Goal: Communication & Community: Participate in discussion

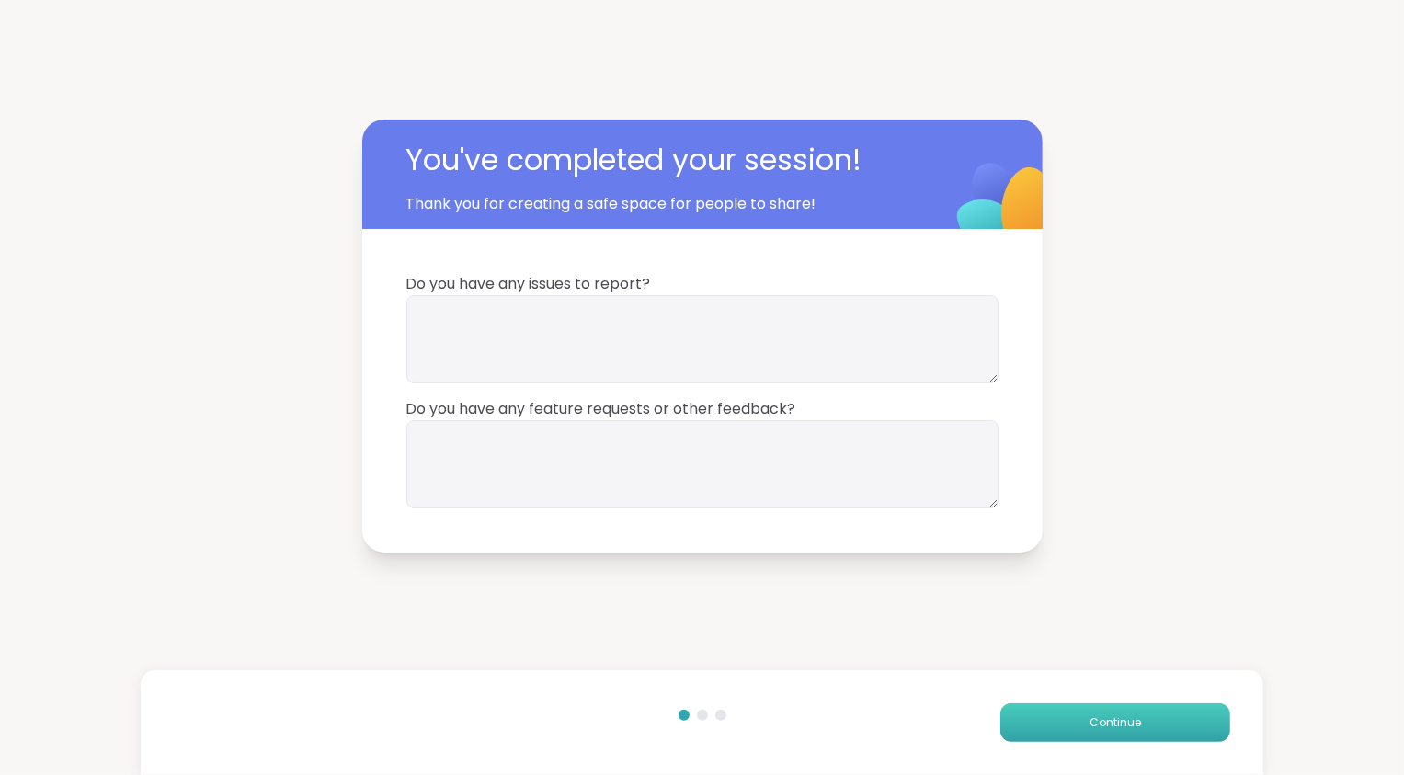
click at [1100, 727] on span "Continue" at bounding box center [1115, 723] width 51 height 17
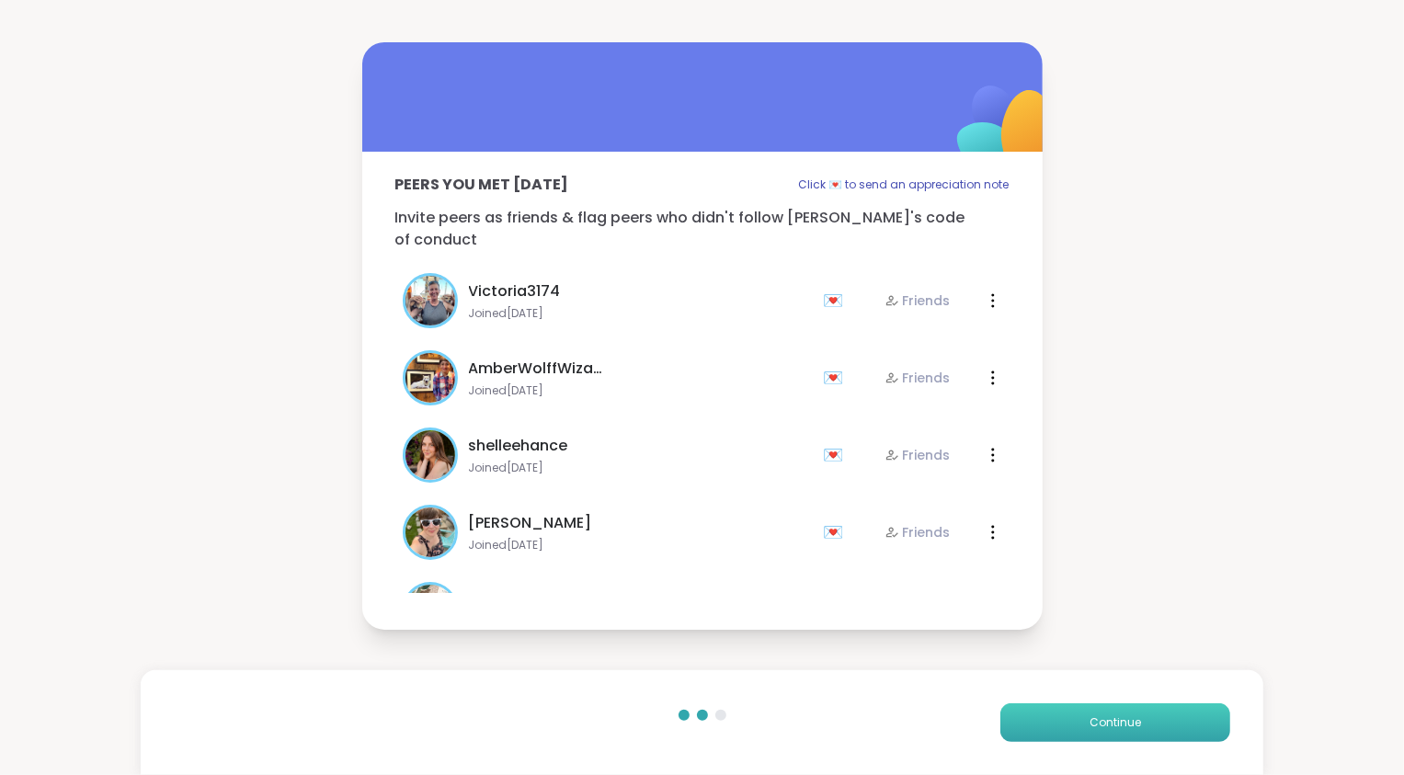
click at [1100, 727] on span "Continue" at bounding box center [1115, 723] width 51 height 17
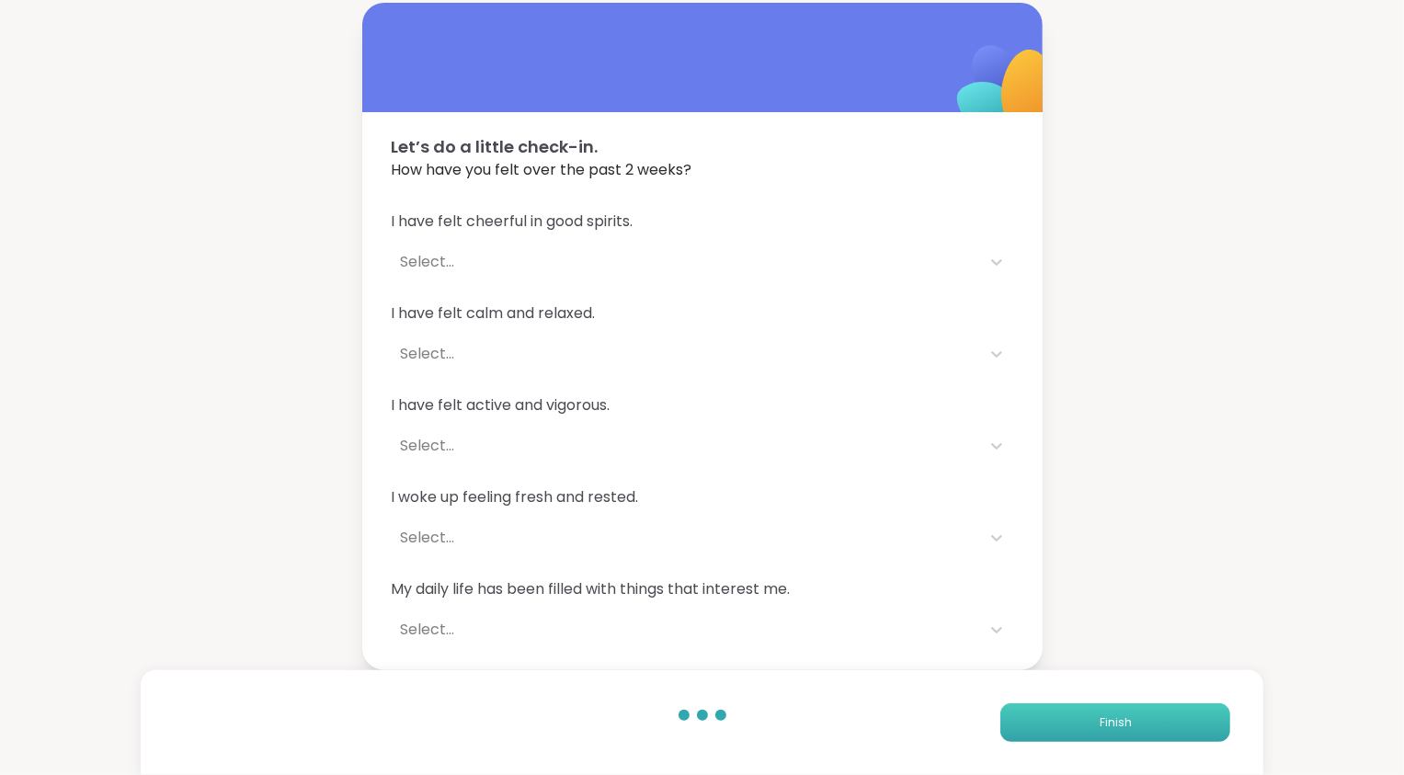
click at [1100, 727] on span "Finish" at bounding box center [1116, 723] width 32 height 17
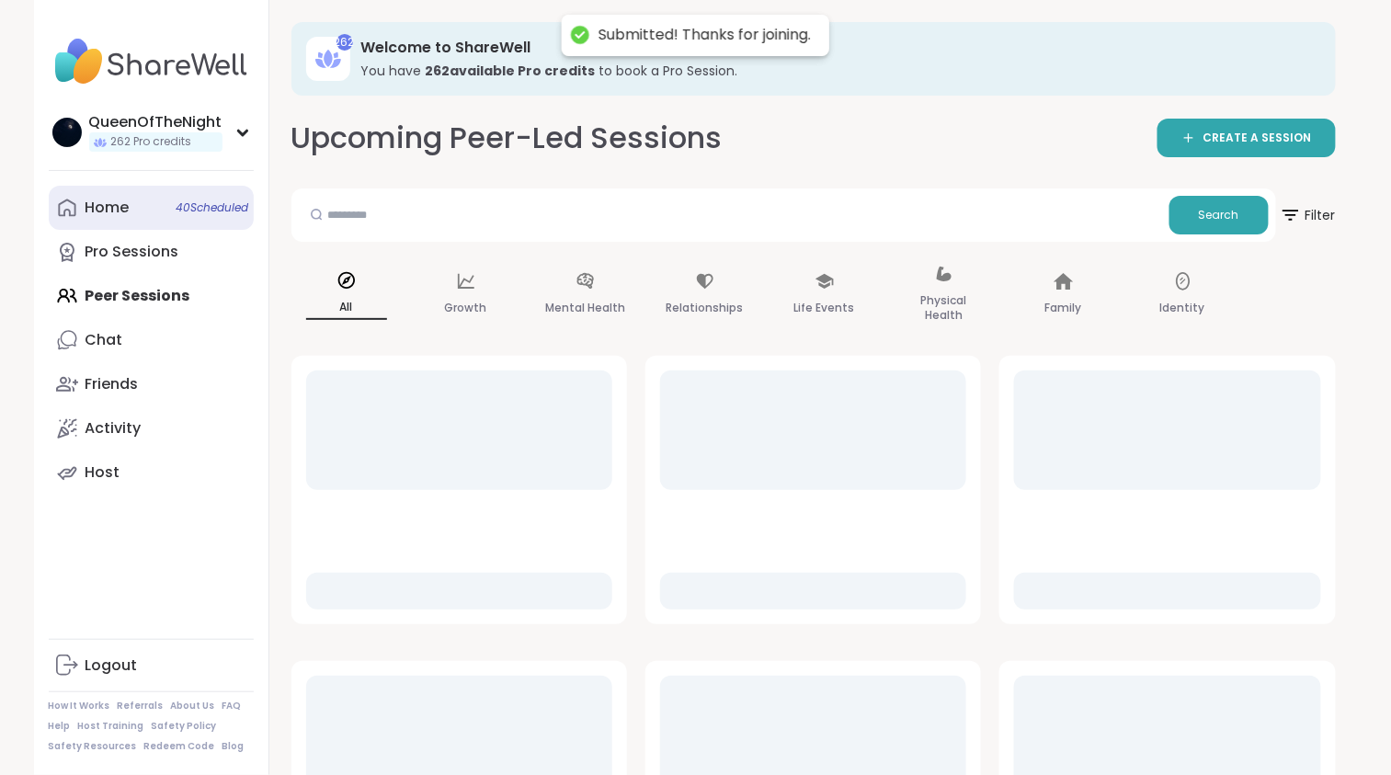
click at [114, 223] on link "Home 40 Scheduled" at bounding box center [151, 208] width 205 height 44
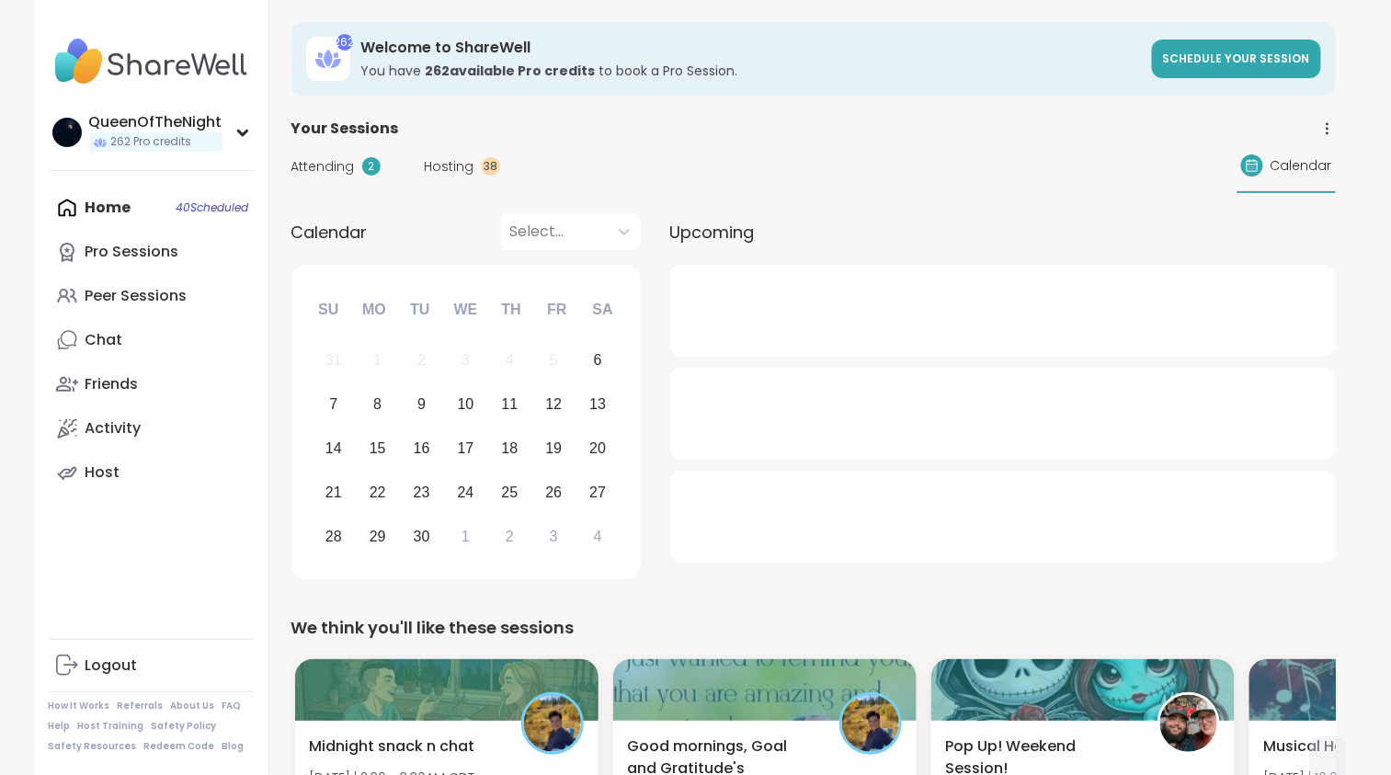
click at [453, 172] on span "Hosting" at bounding box center [450, 166] width 50 height 19
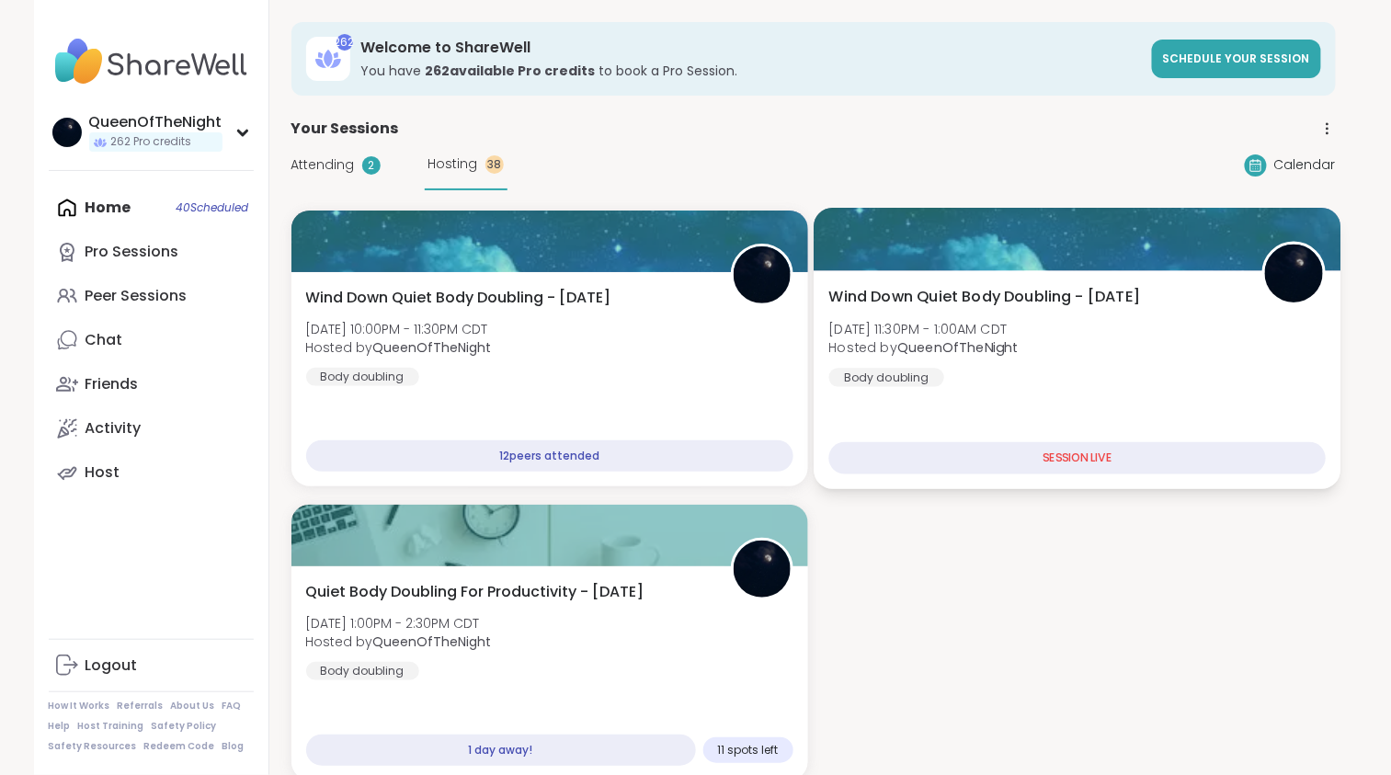
click at [1071, 373] on div "Wind Down Quiet Body Doubling - [DATE] [DATE] 11:30PM - 1:00AM CDT Hosted by Qu…" at bounding box center [1078, 336] width 498 height 101
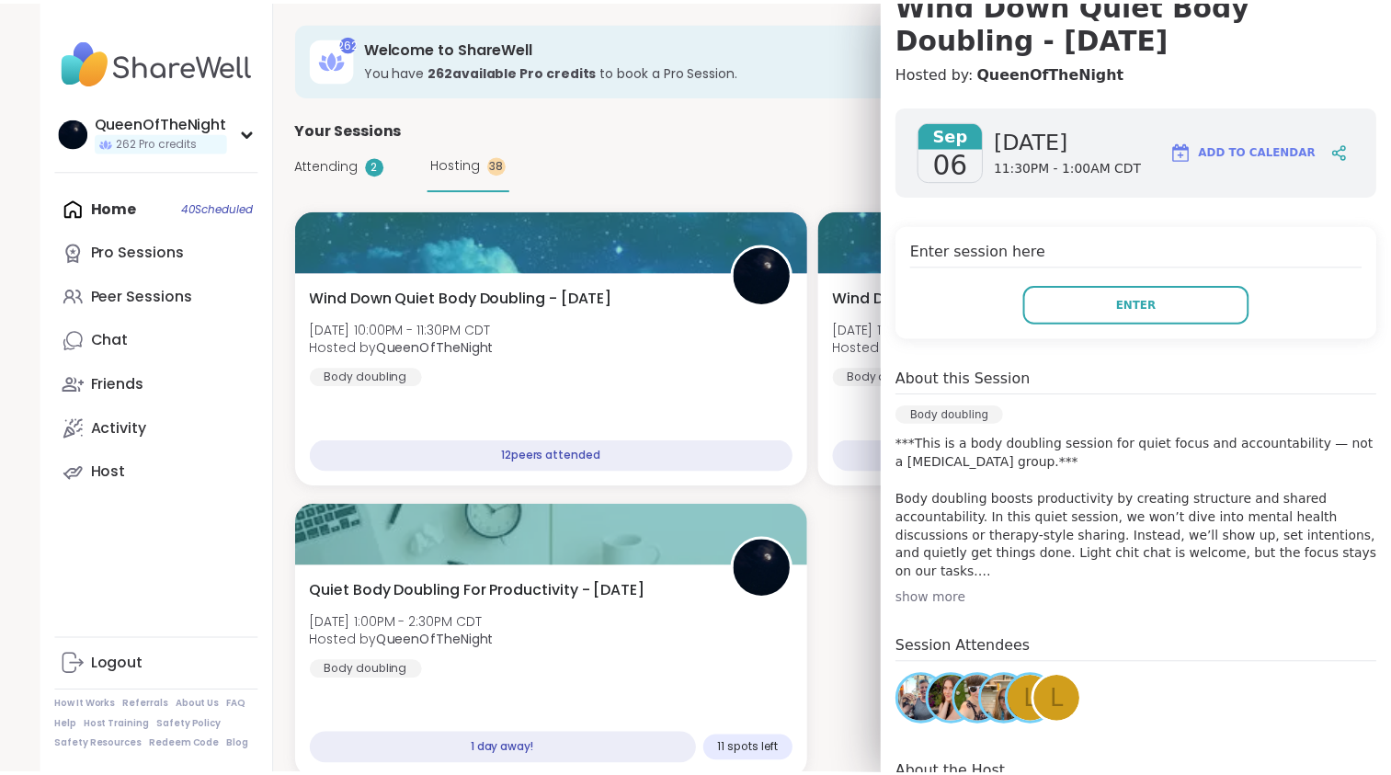
scroll to position [203, 0]
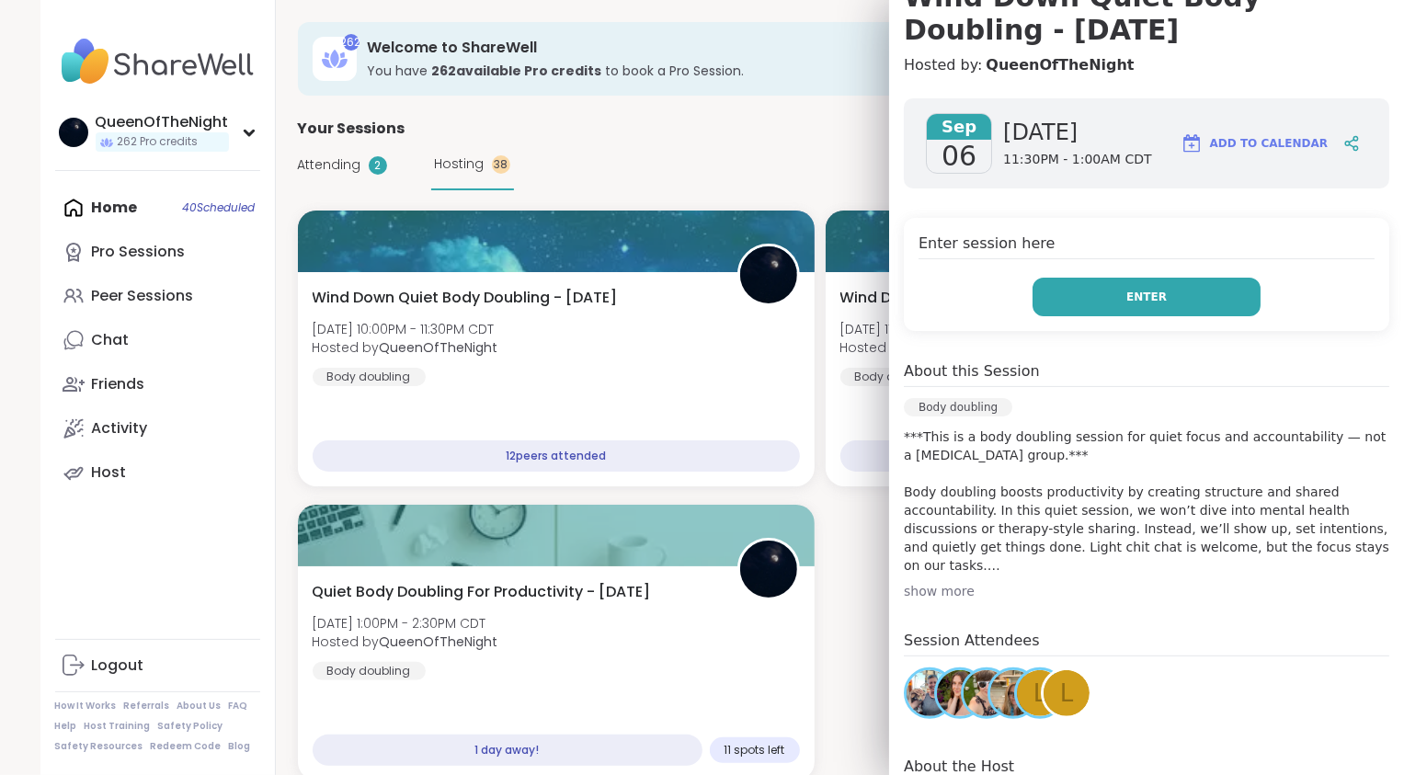
click at [1127, 302] on span "Enter" at bounding box center [1147, 297] width 40 height 17
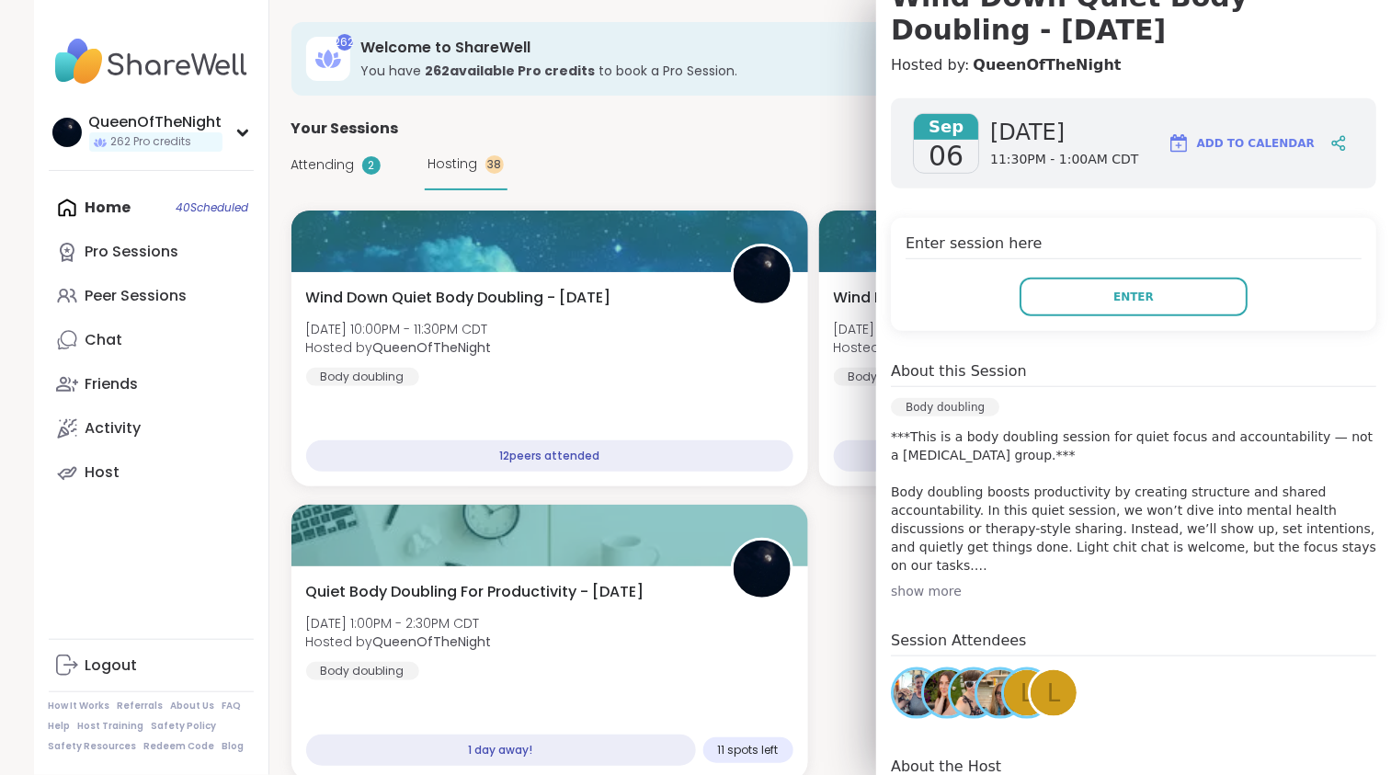
scroll to position [0, 0]
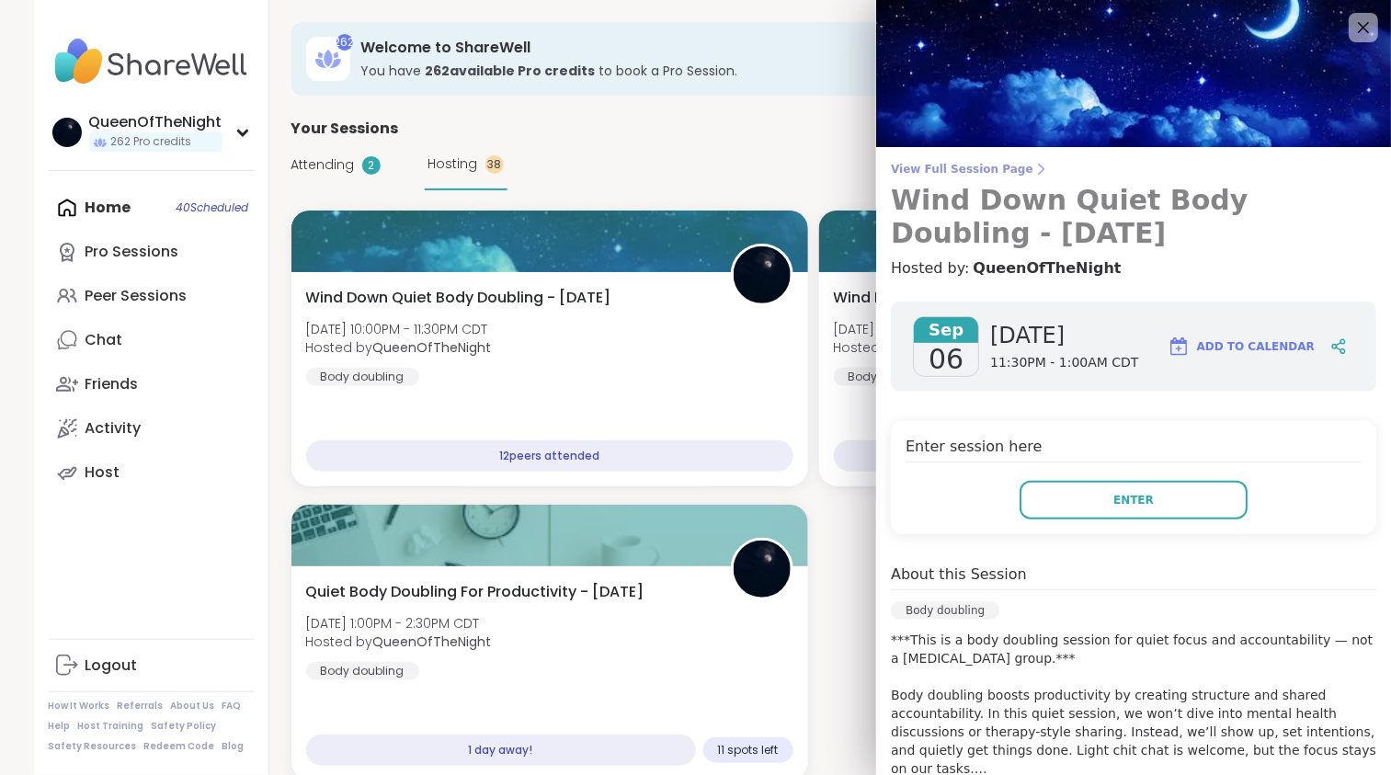
click at [999, 165] on span "View Full Session Page" at bounding box center [1134, 169] width 486 height 15
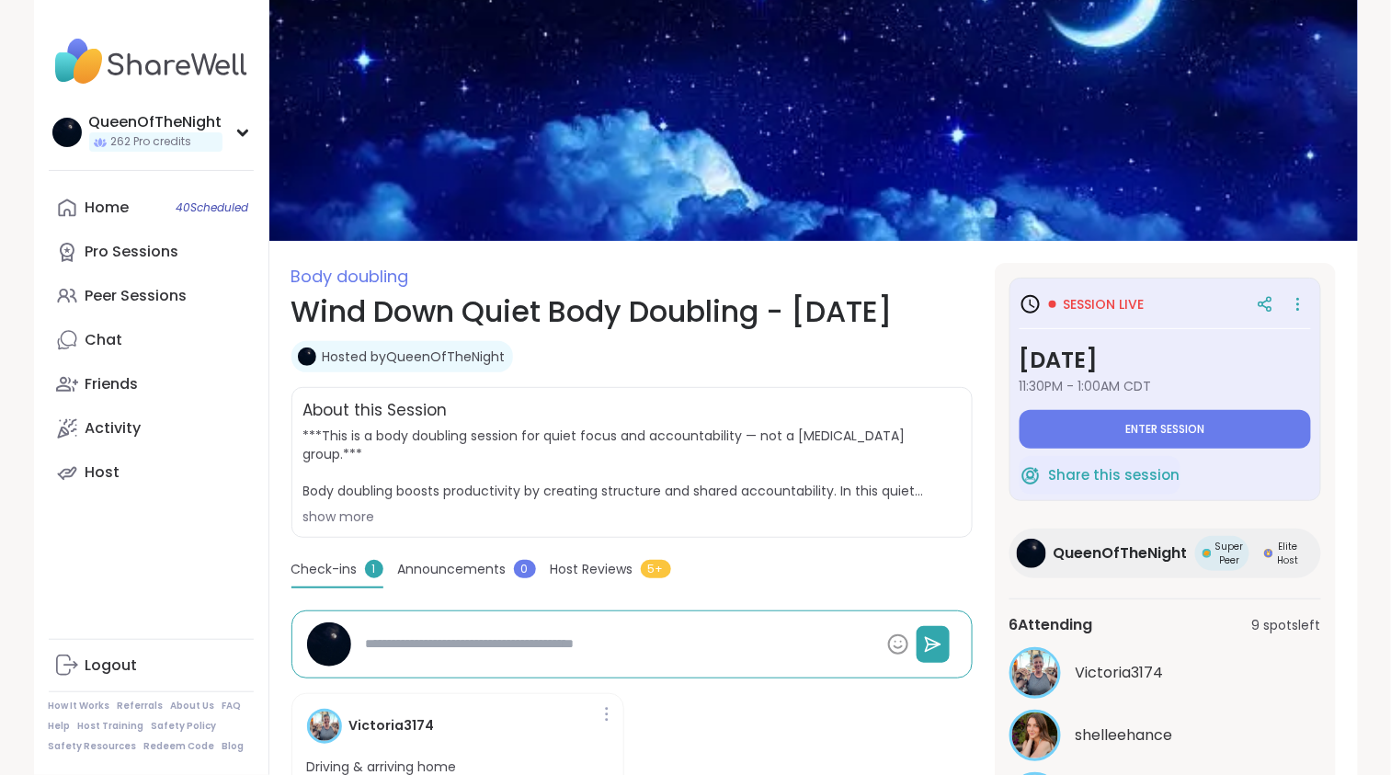
scroll to position [158, 0]
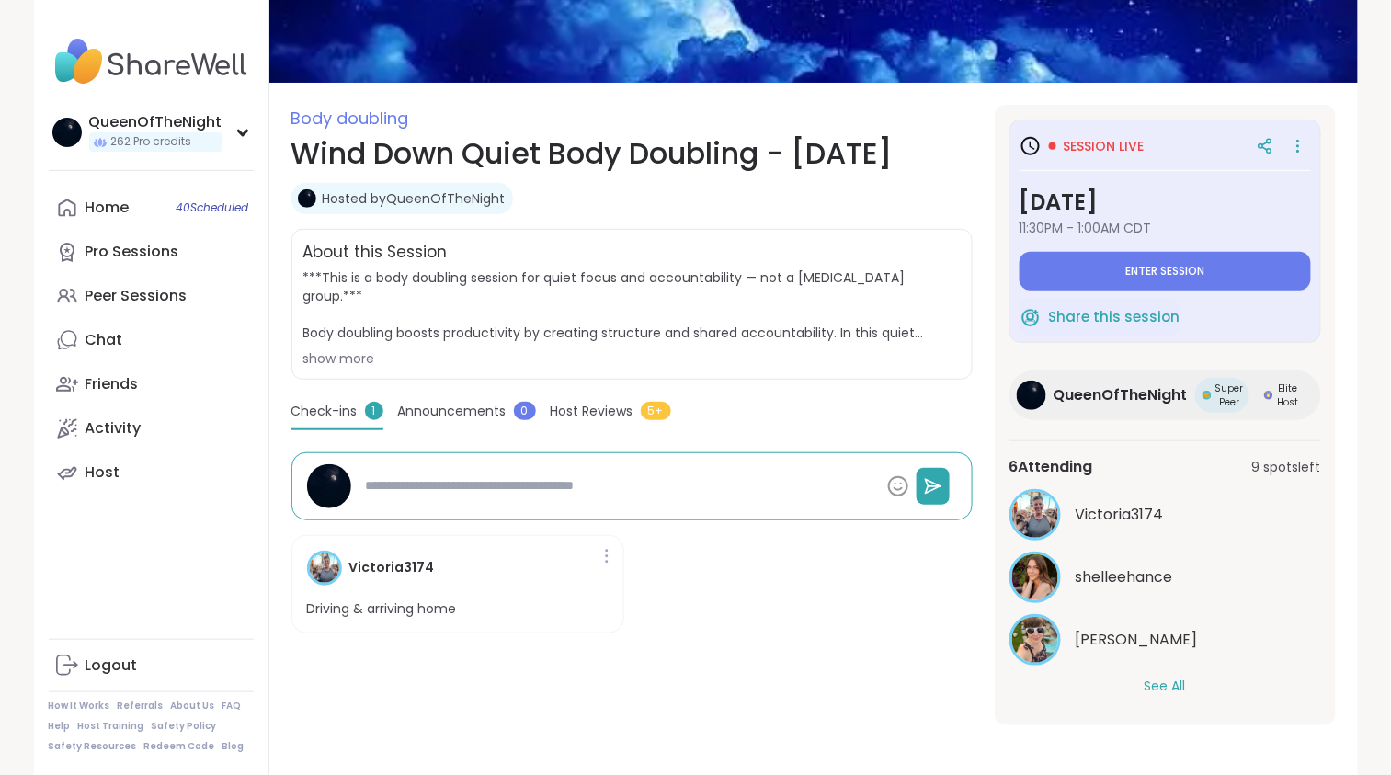
click at [1173, 688] on button "See All" at bounding box center [1165, 686] width 41 height 19
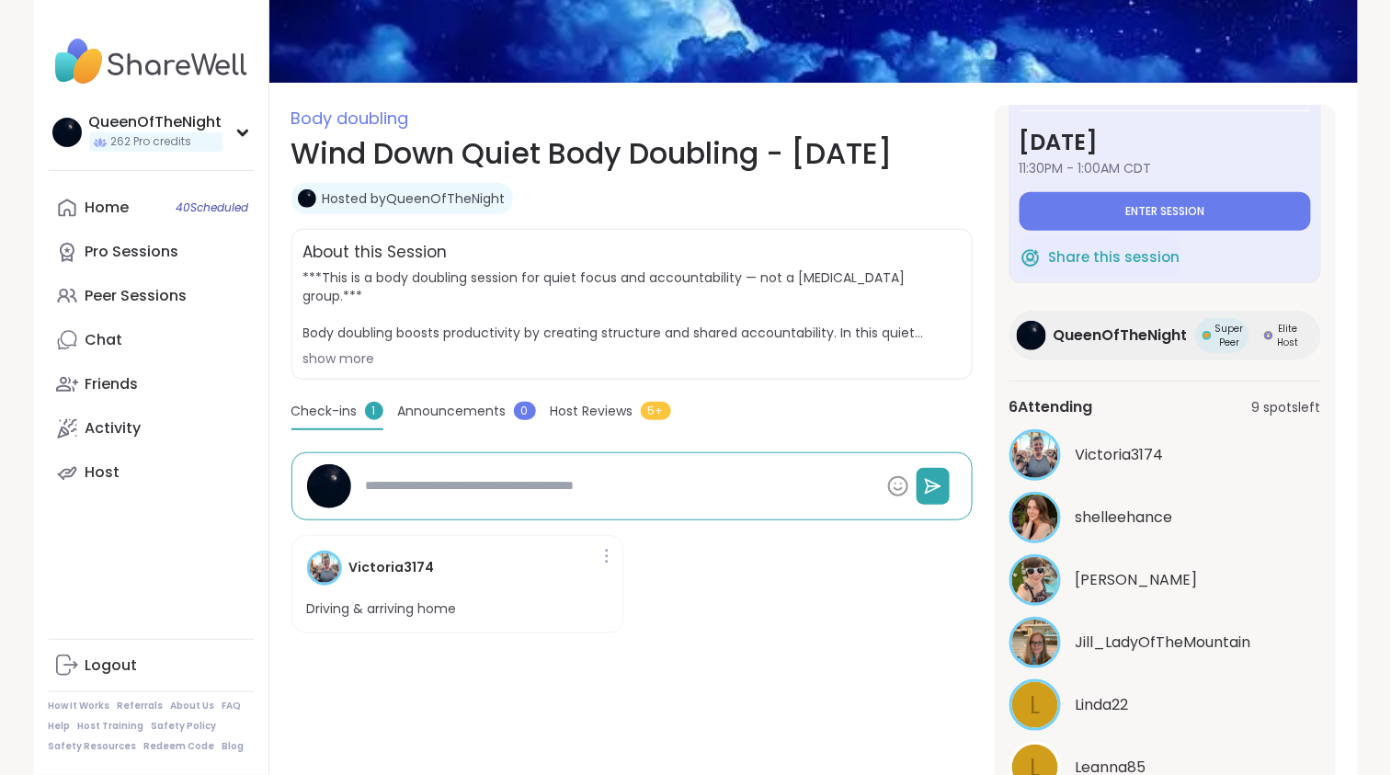
scroll to position [286, 0]
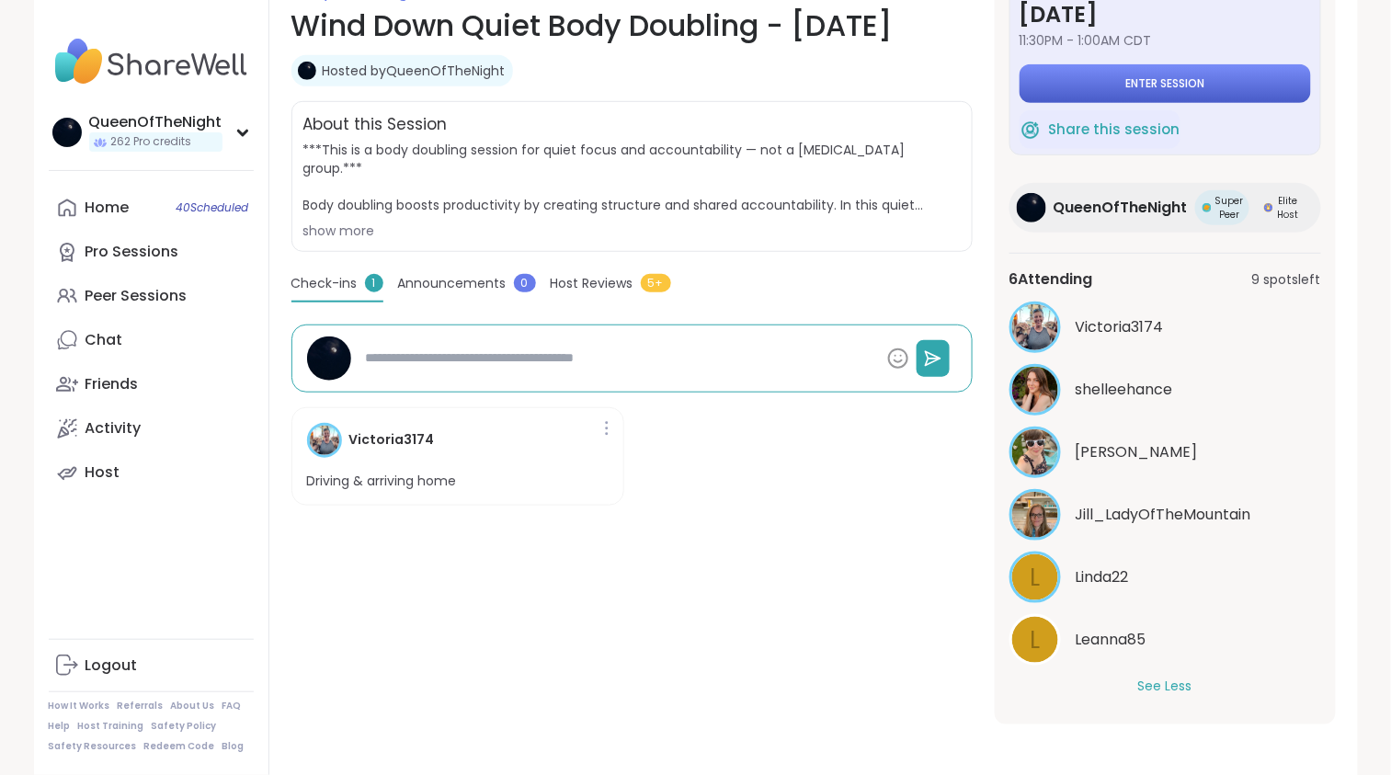
click at [1116, 86] on button "Enter session" at bounding box center [1166, 83] width 292 height 39
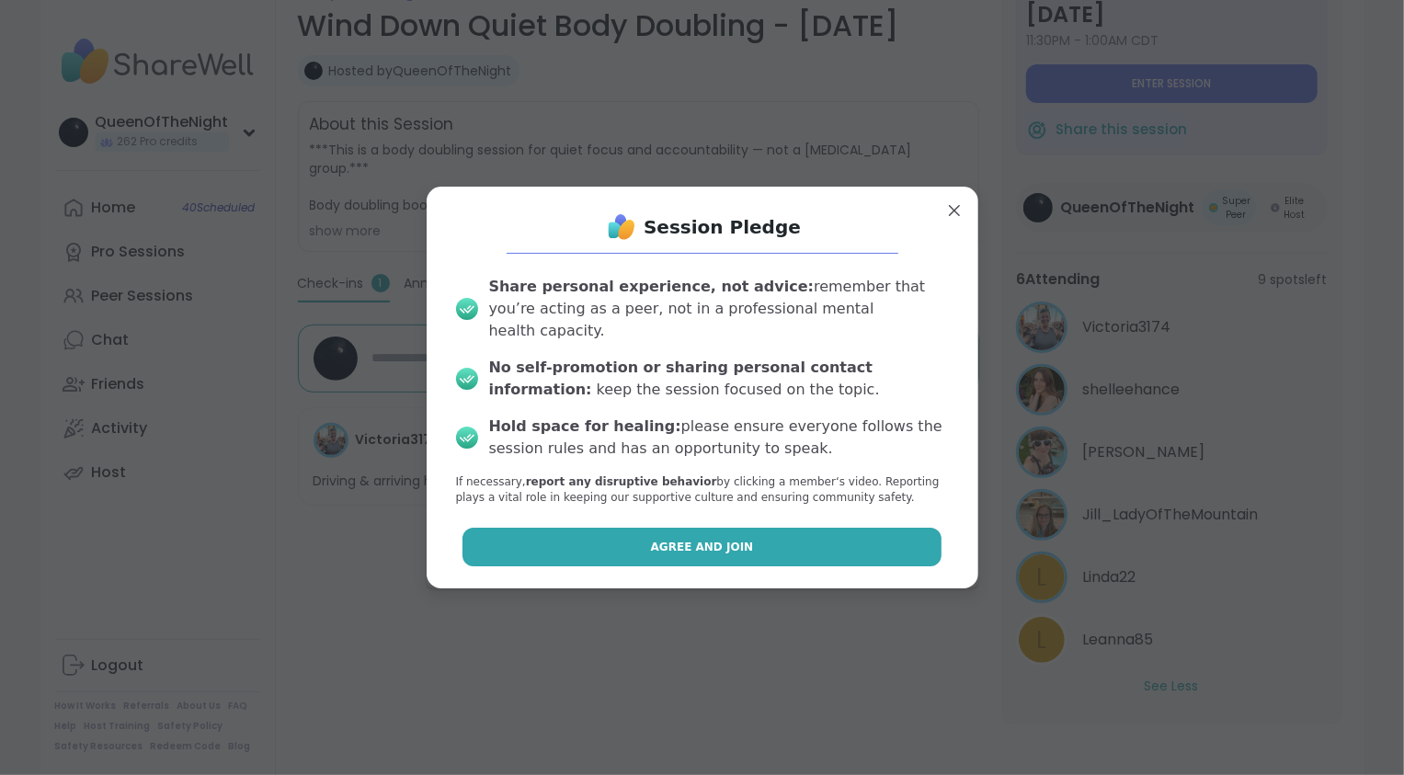
click at [648, 555] on button "Agree and Join" at bounding box center [702, 547] width 479 height 39
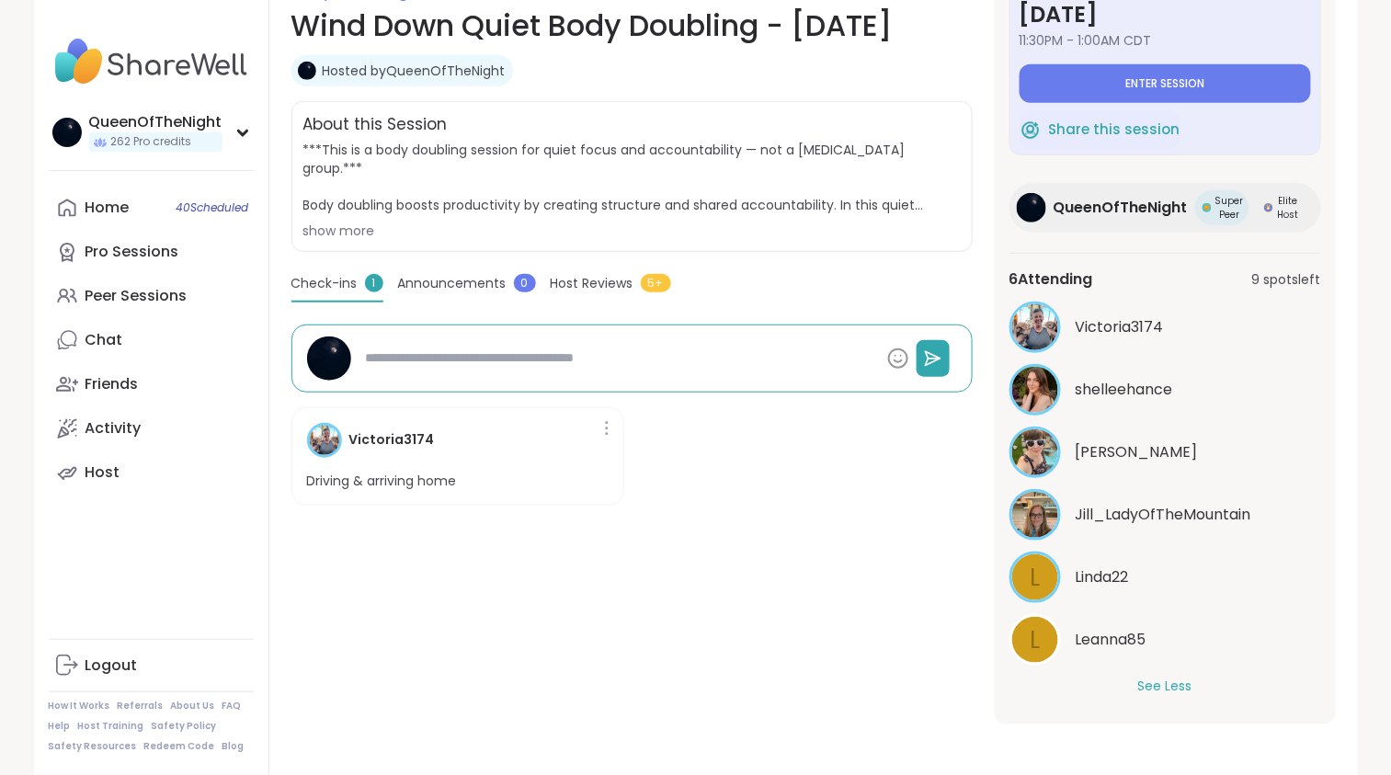
type textarea "*"
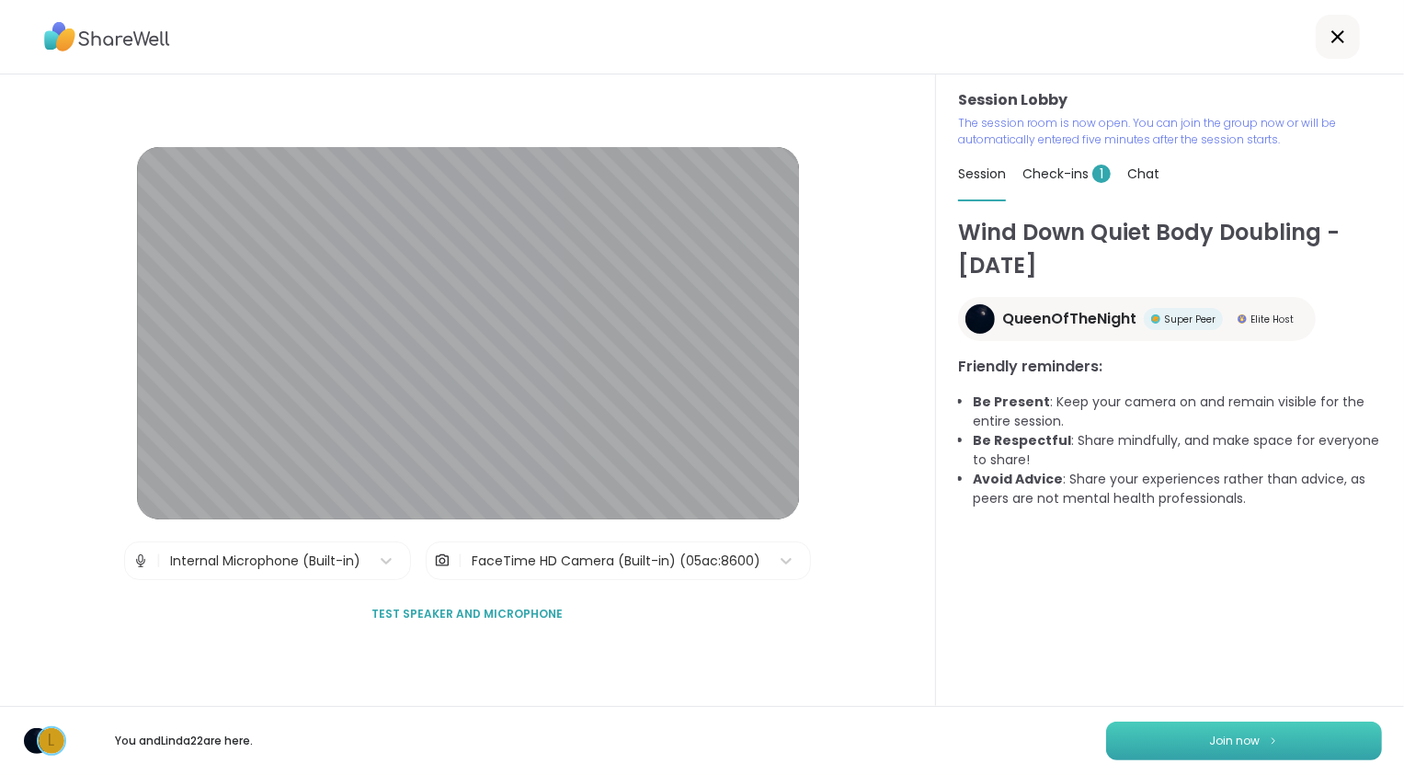
click at [1174, 747] on button "Join now" at bounding box center [1244, 741] width 276 height 39
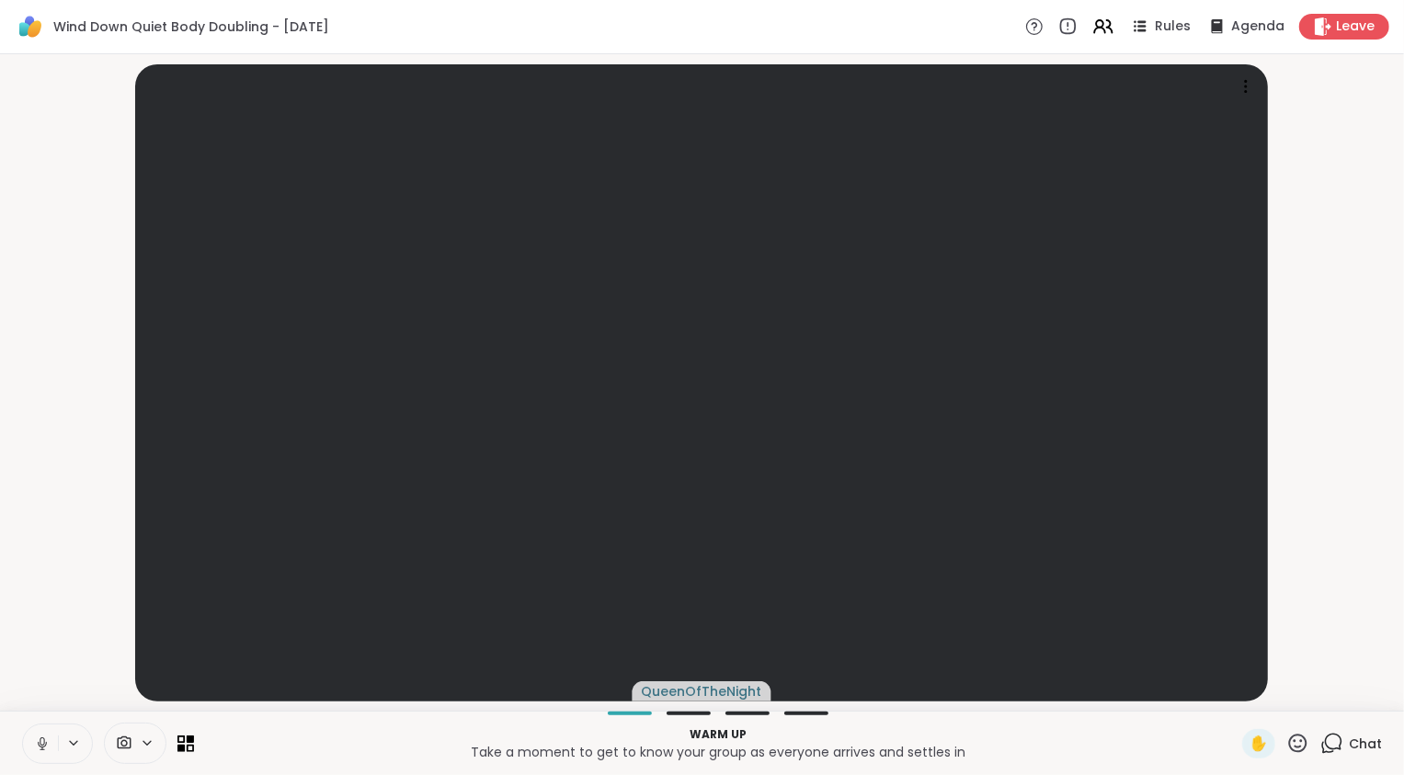
click at [45, 745] on icon at bounding box center [42, 744] width 17 height 17
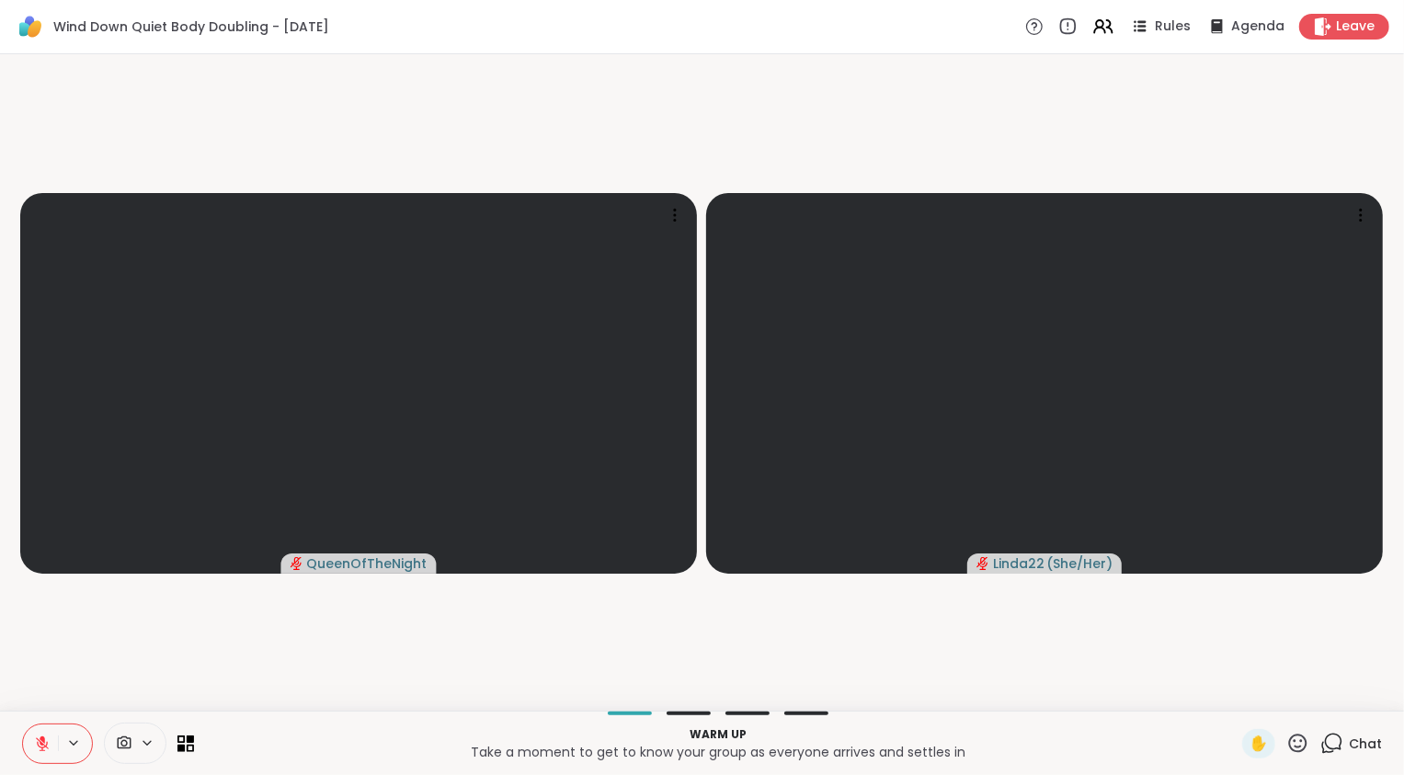
click at [197, 669] on video-player-container "QueenOfTheNight Linda22 ( She/Her )" at bounding box center [702, 383] width 1382 height 642
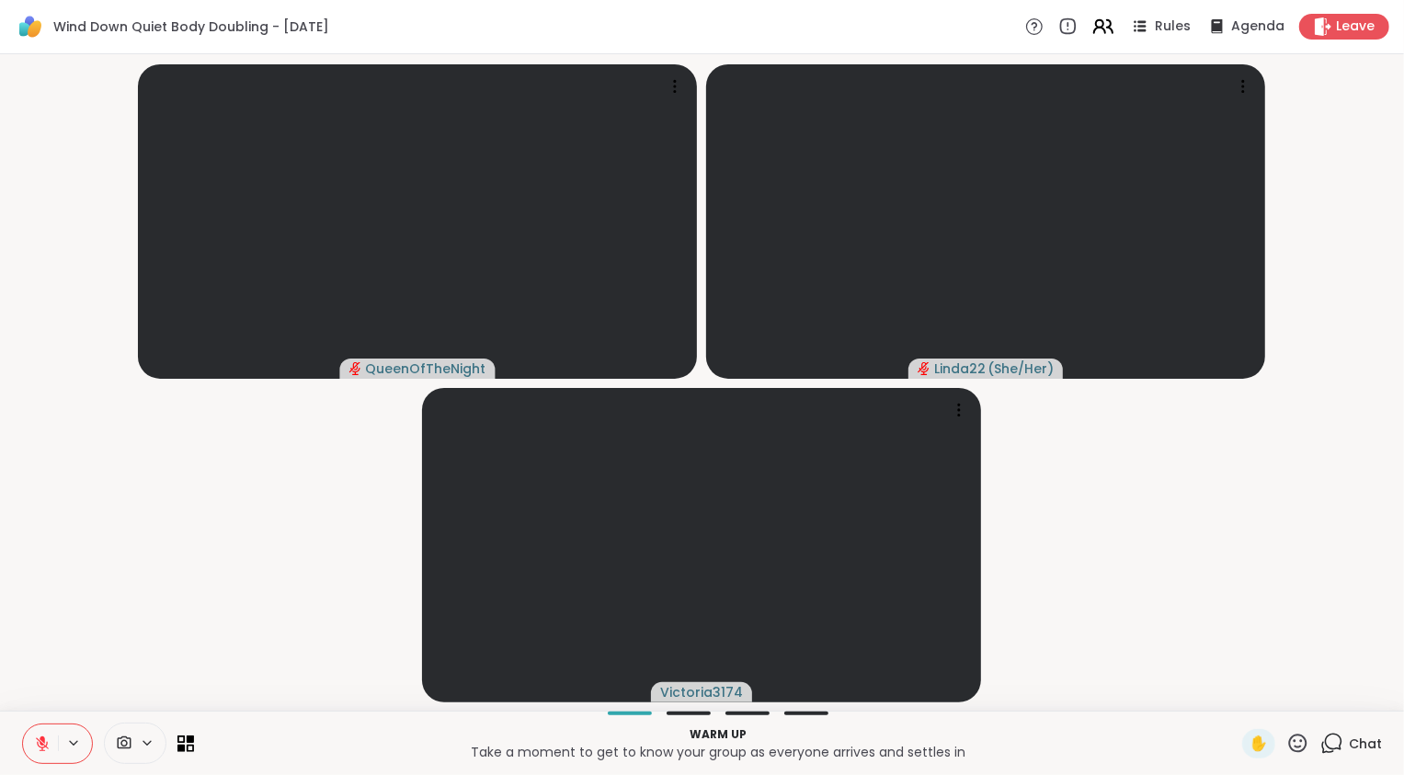
click at [1093, 29] on icon at bounding box center [1103, 26] width 23 height 23
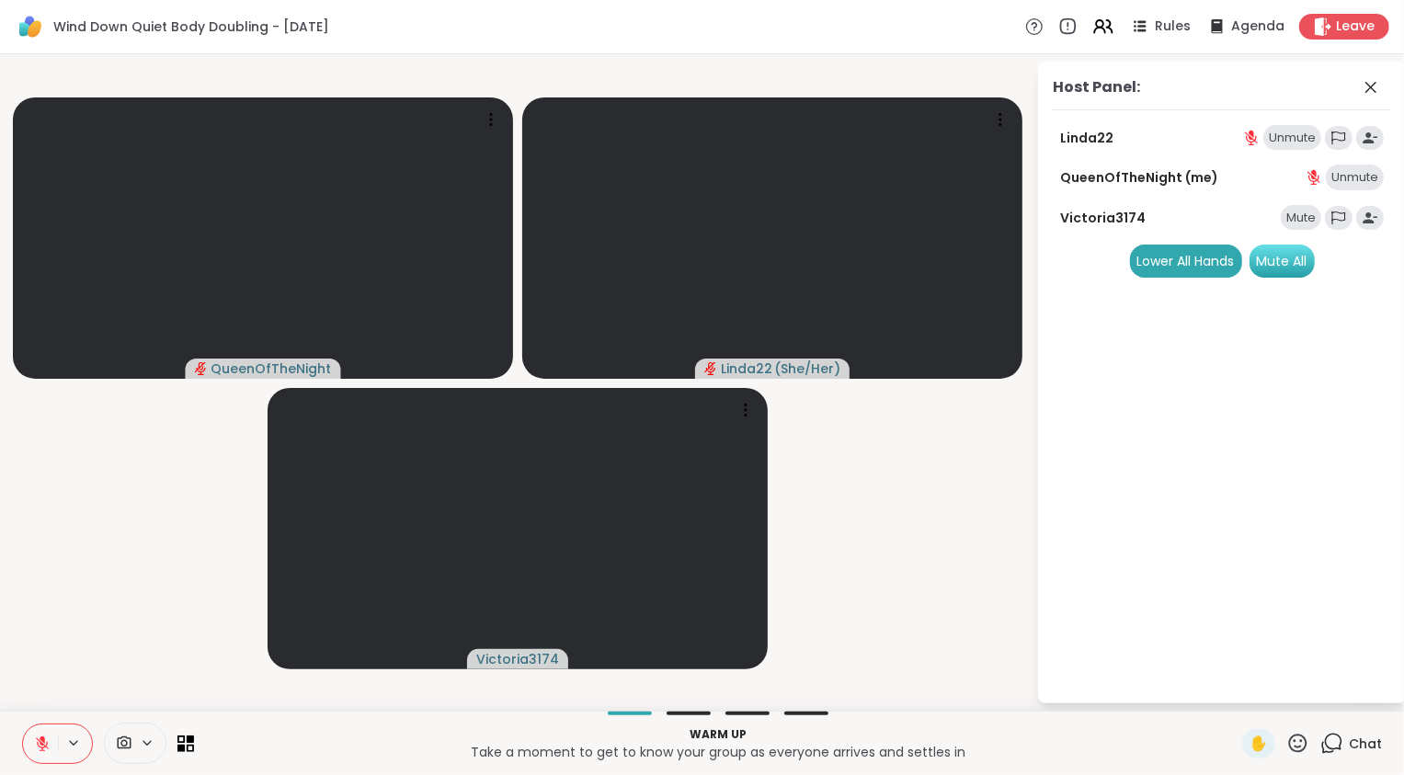
click at [1276, 256] on div "Mute All" at bounding box center [1282, 261] width 65 height 33
click at [909, 559] on video-player-container "QueenOfTheNight Linda22 ( She/Her ) Victoria3174" at bounding box center [518, 383] width 1014 height 642
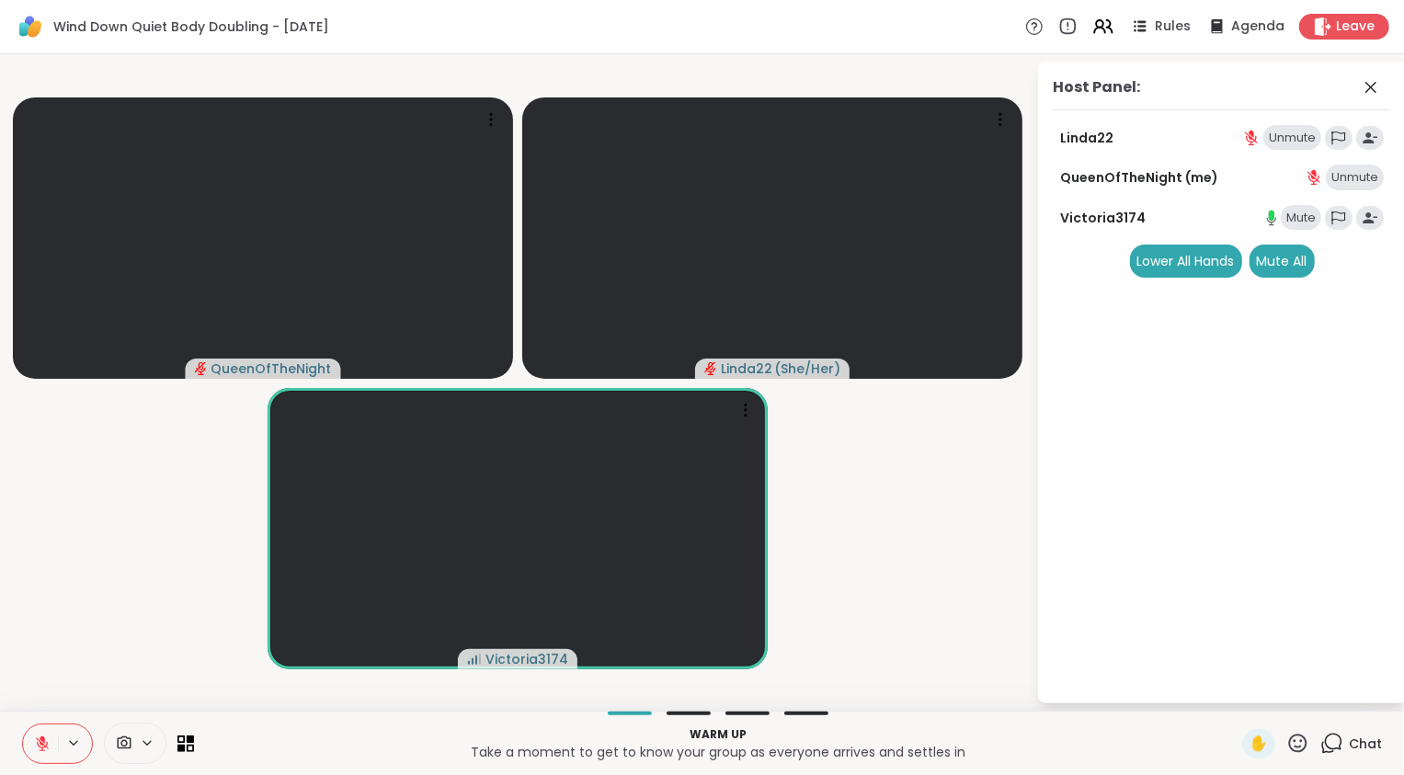
click at [41, 744] on icon at bounding box center [42, 744] width 13 height 13
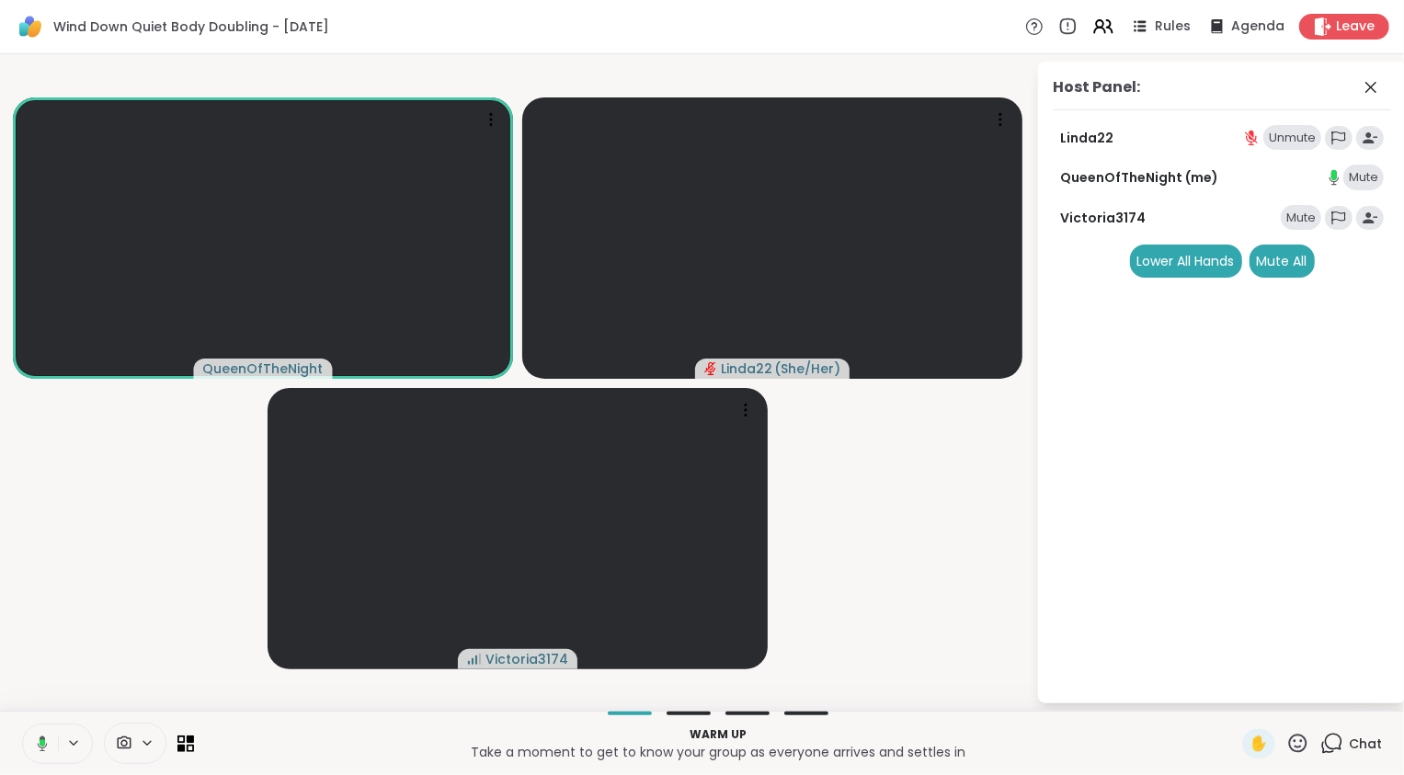
click at [41, 744] on icon at bounding box center [43, 742] width 6 height 7
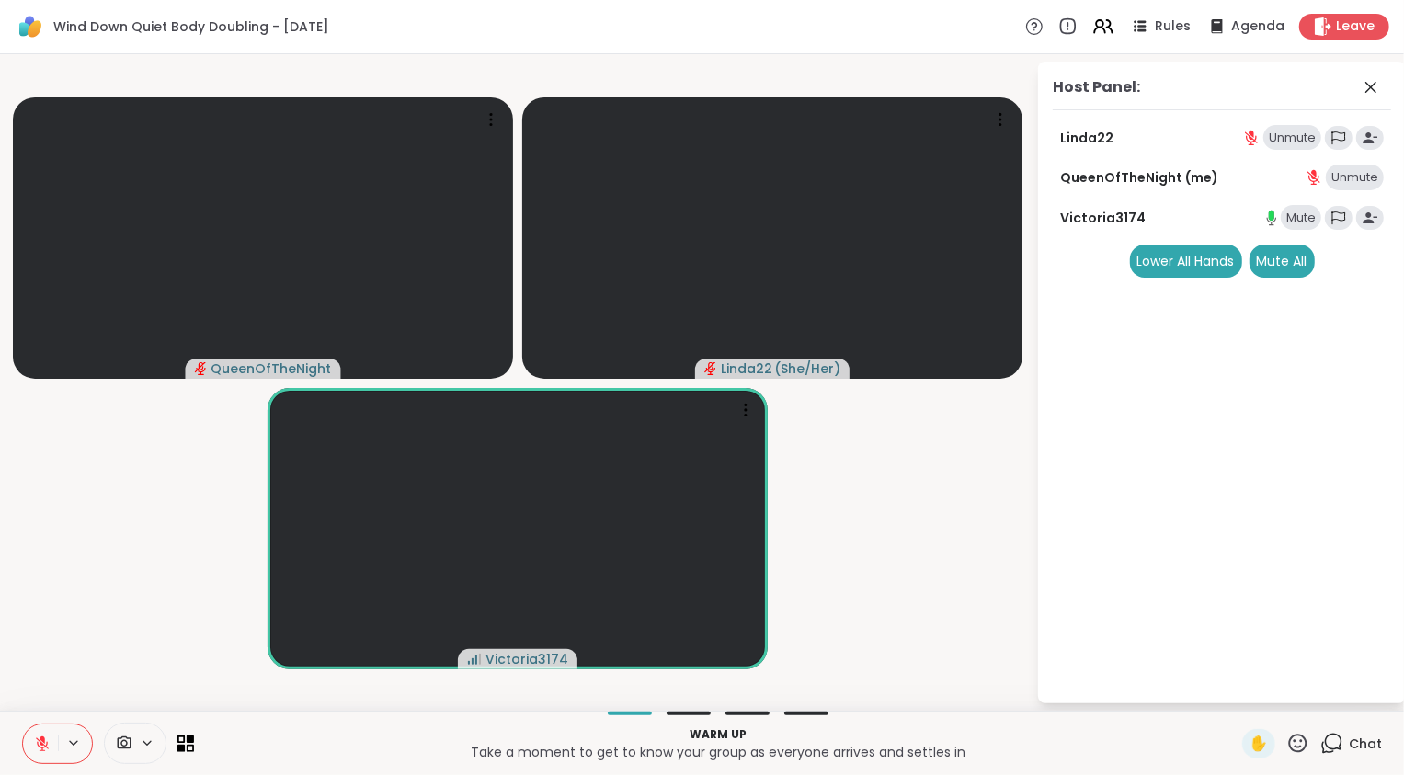
click at [41, 744] on icon at bounding box center [42, 744] width 13 height 13
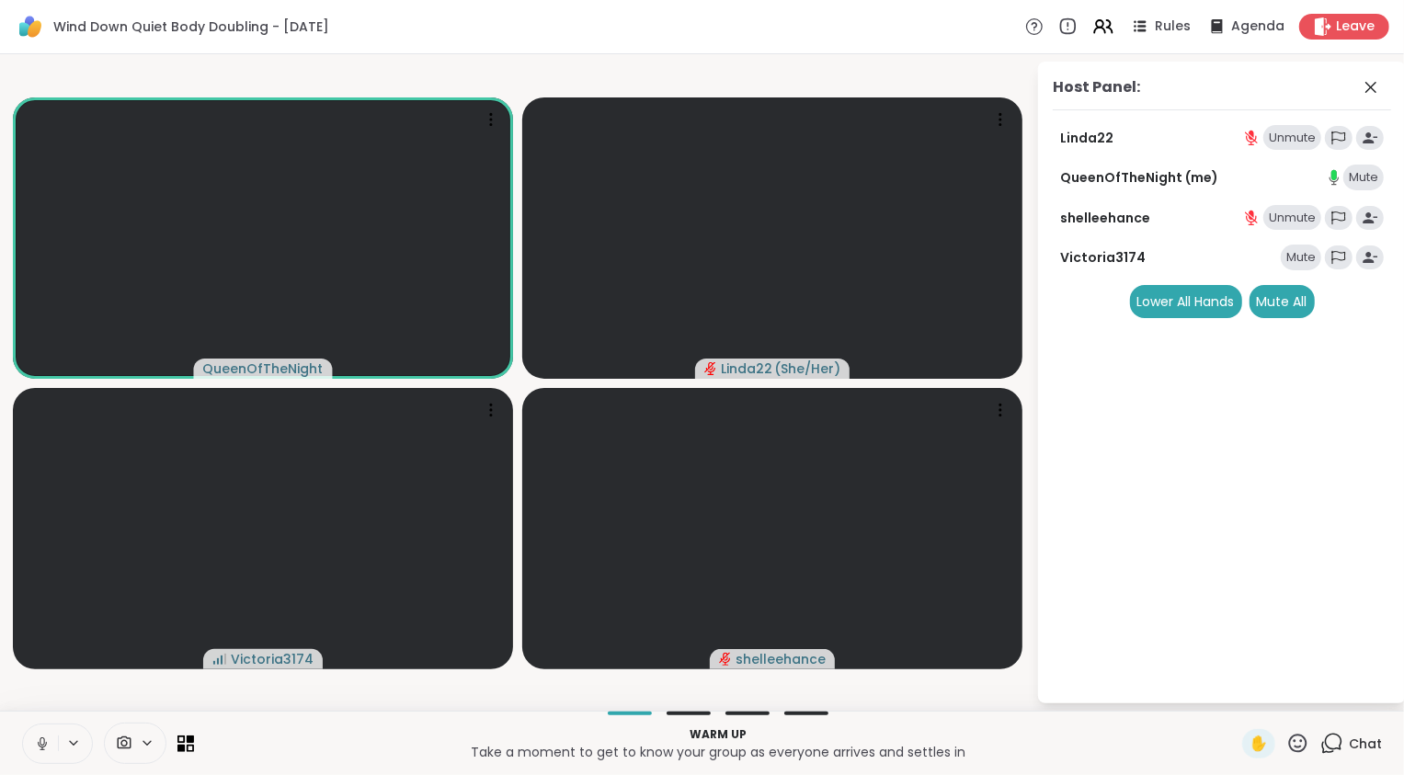
click at [39, 742] on icon at bounding box center [42, 744] width 17 height 17
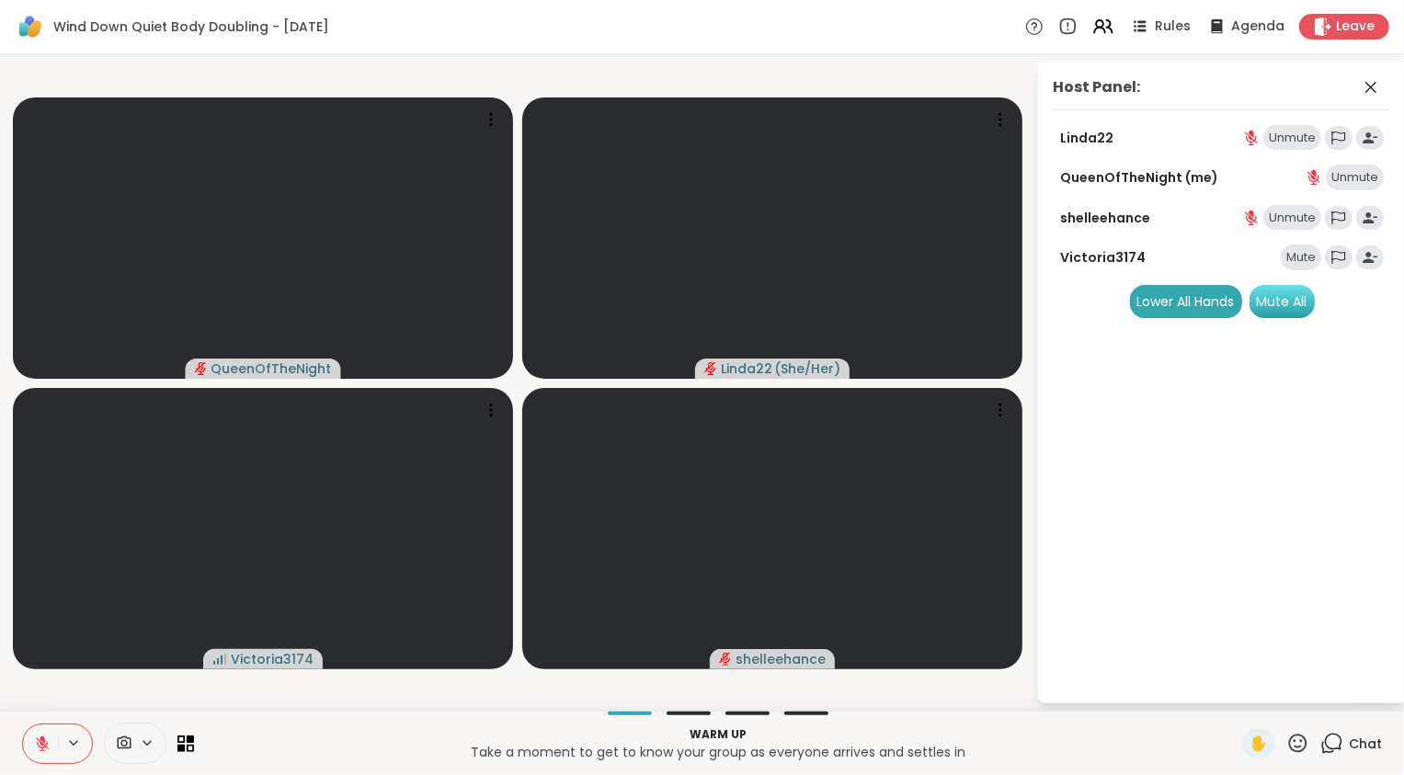
click at [1288, 300] on div "Mute All" at bounding box center [1282, 301] width 65 height 33
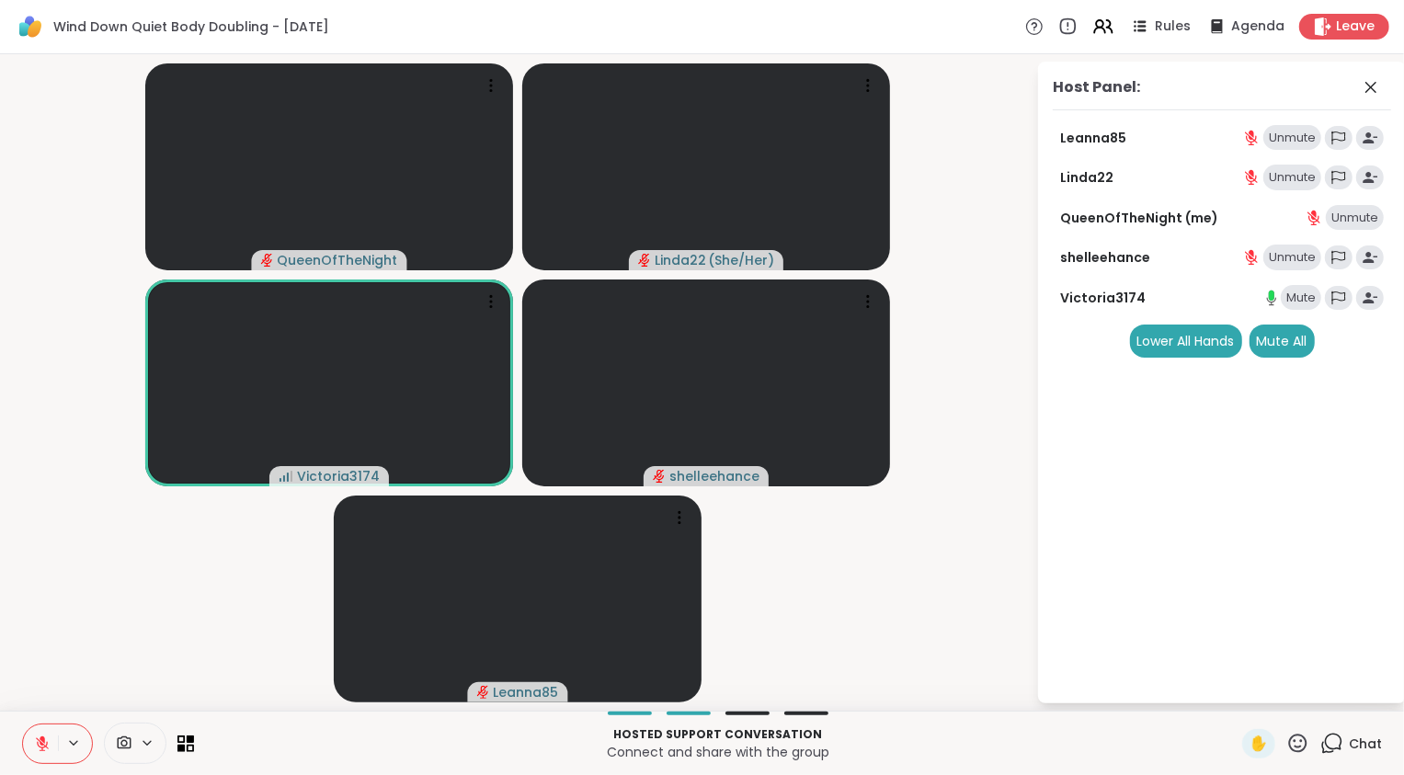
click at [39, 740] on icon at bounding box center [42, 744] width 17 height 17
click at [1293, 300] on div "Mute" at bounding box center [1301, 298] width 40 height 26
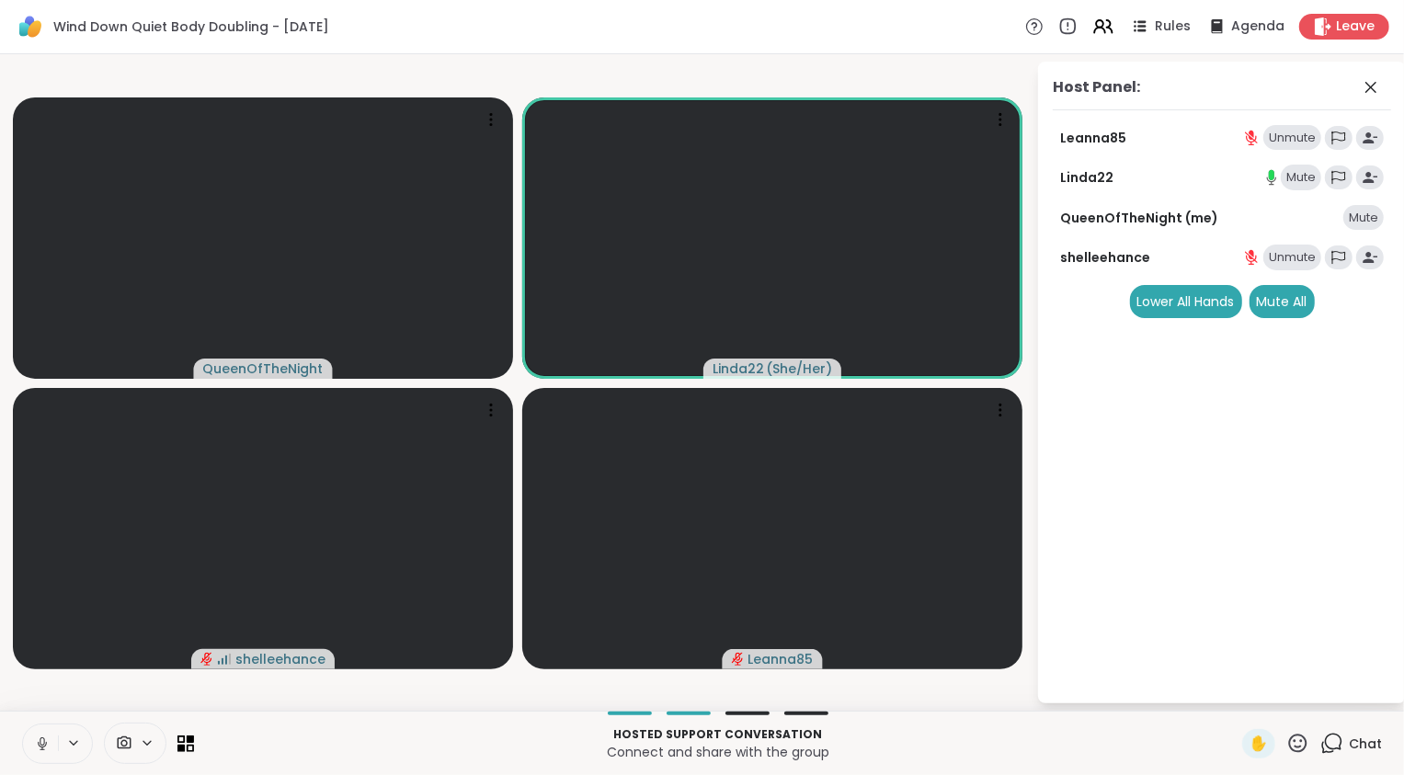
click at [105, 708] on div "QueenOfTheNight Linda22 ( She/Her ) shelleehance Leanna85 Host Panel: Leanna85 …" at bounding box center [702, 382] width 1404 height 657
click at [42, 742] on icon at bounding box center [43, 742] width 6 height 7
click at [42, 742] on icon at bounding box center [42, 744] width 17 height 17
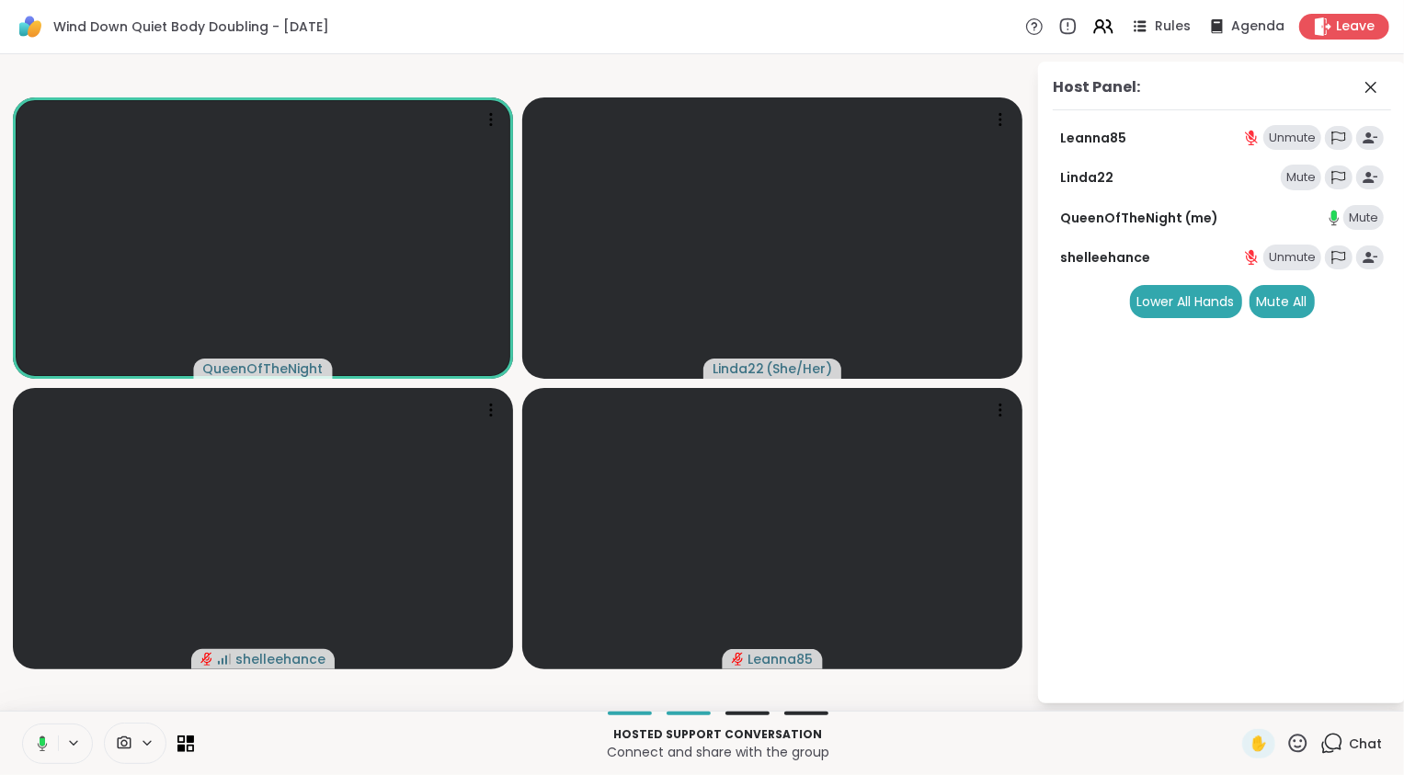
click at [42, 742] on rect at bounding box center [43, 742] width 6 height 8
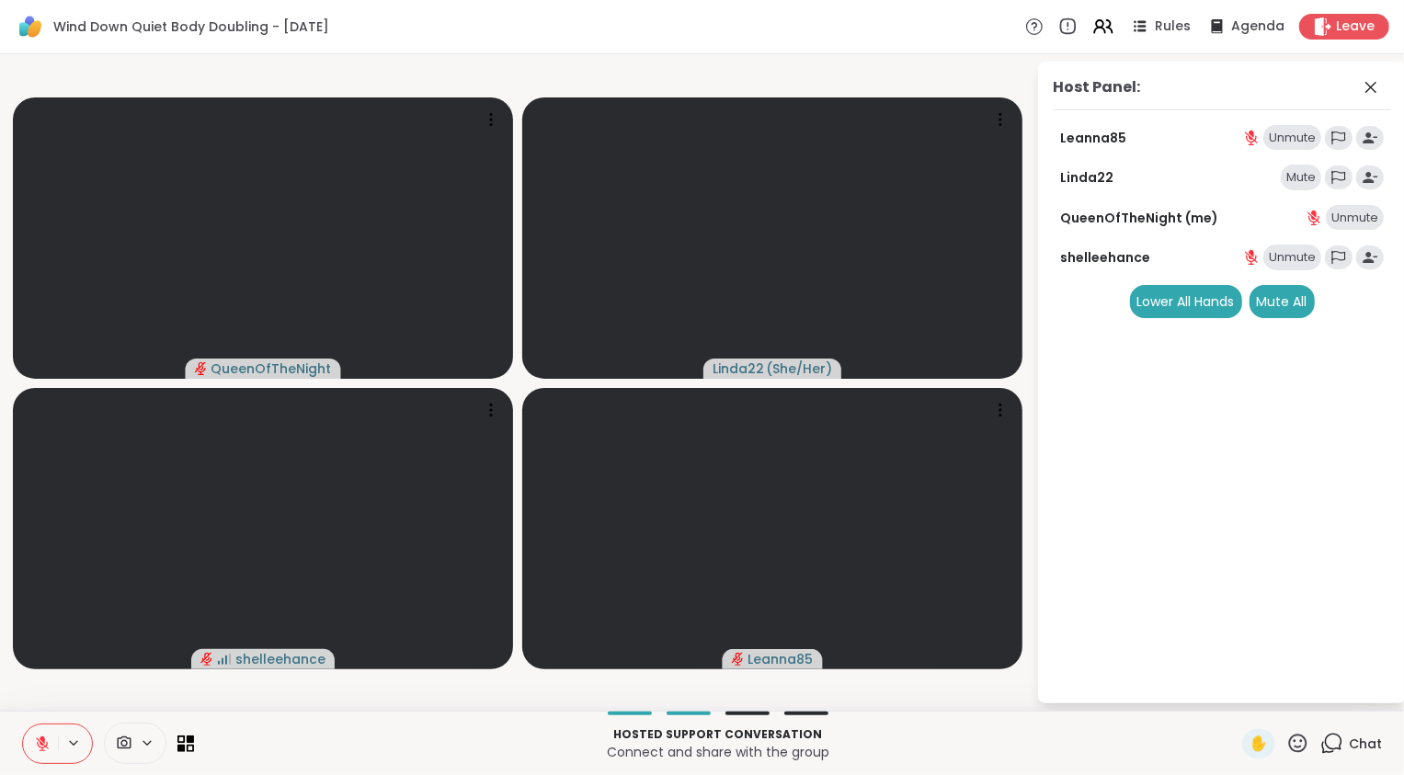
click at [338, 711] on div "QueenOfTheNight Linda22 ( She/Her ) shelleehance Leanna85 Host Panel: Leanna85 …" at bounding box center [702, 382] width 1404 height 657
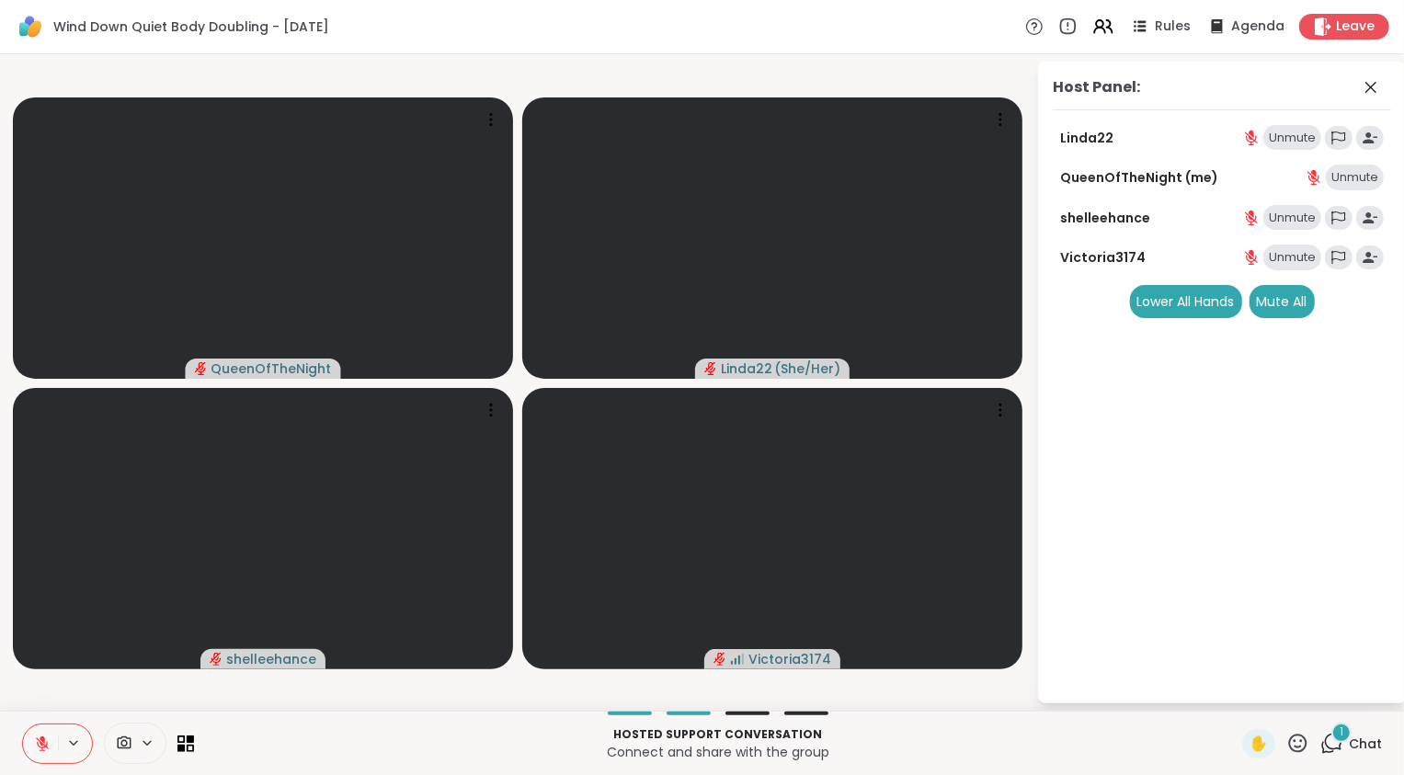
click at [1340, 737] on span "1" at bounding box center [1342, 733] width 4 height 16
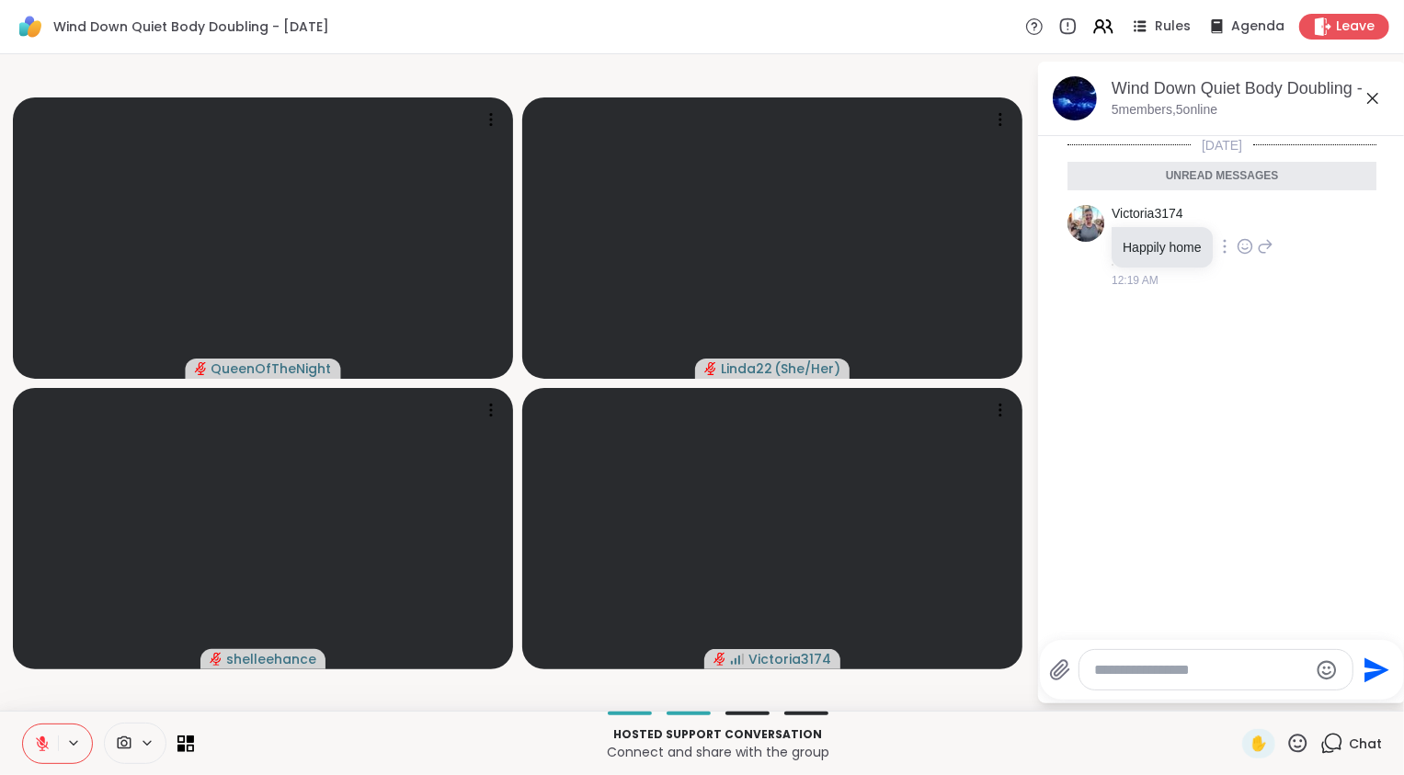
click at [1243, 240] on icon at bounding box center [1245, 246] width 14 height 14
click at [1232, 223] on button "Select Reaction: Heart" at bounding box center [1245, 217] width 37 height 37
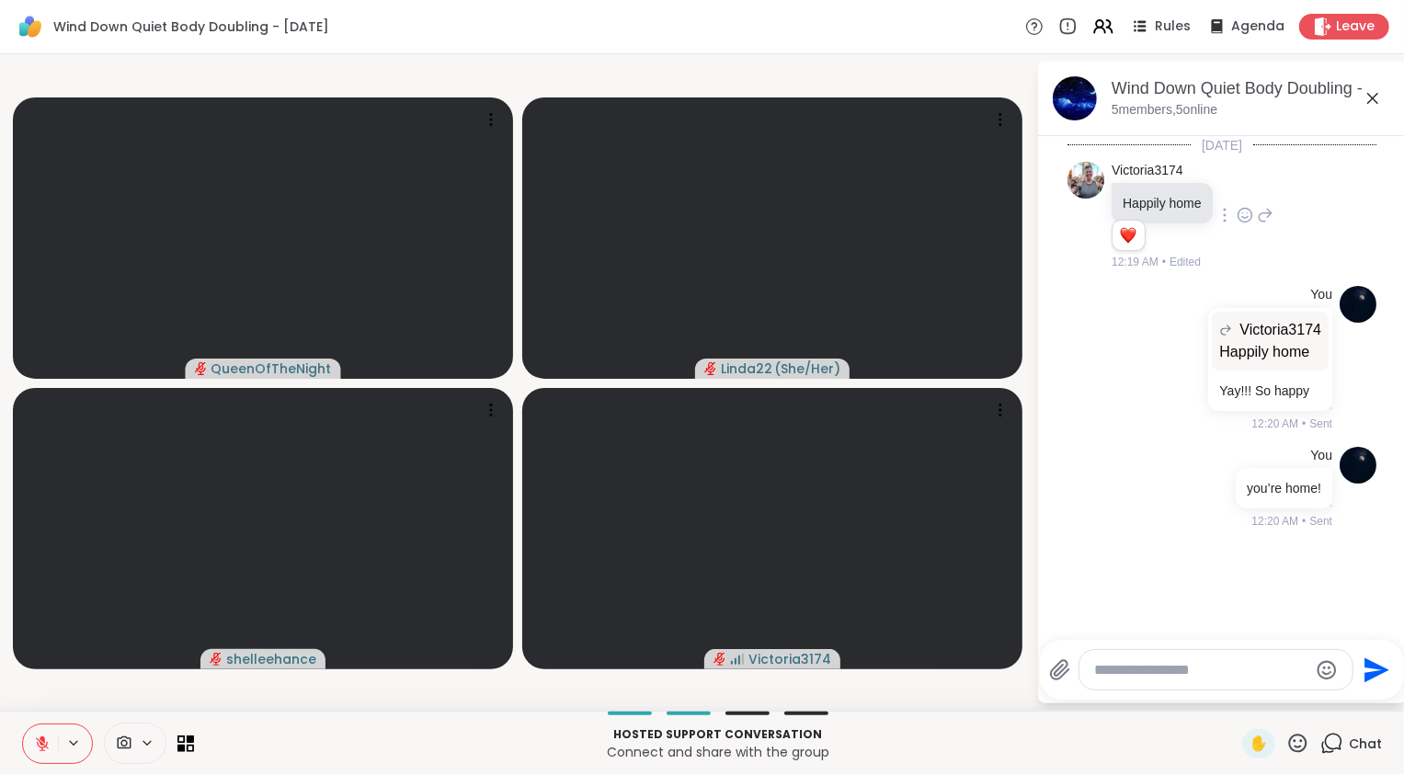
scroll to position [60, 0]
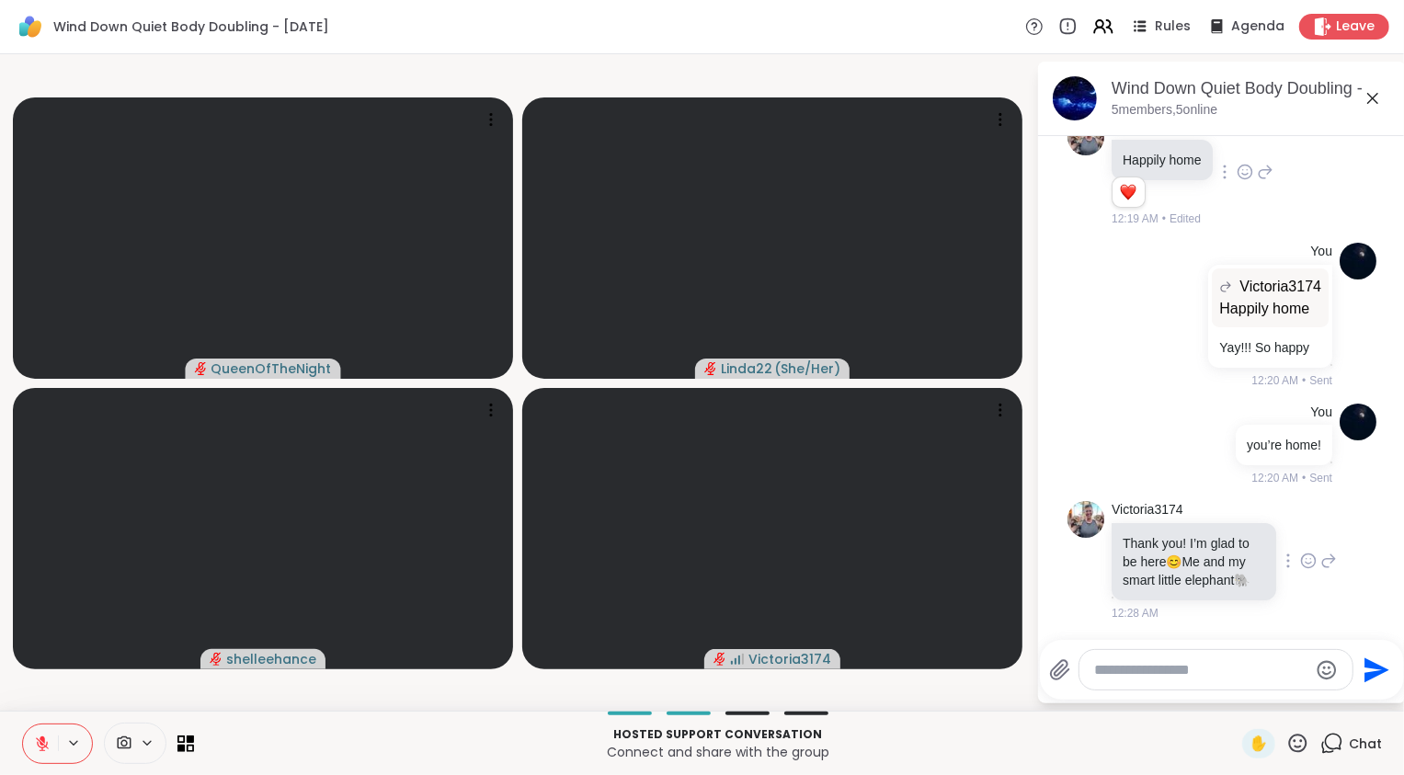
click at [1300, 552] on icon at bounding box center [1308, 561] width 17 height 18
click at [1290, 521] on button "Select Reaction: Heart" at bounding box center [1308, 531] width 37 height 37
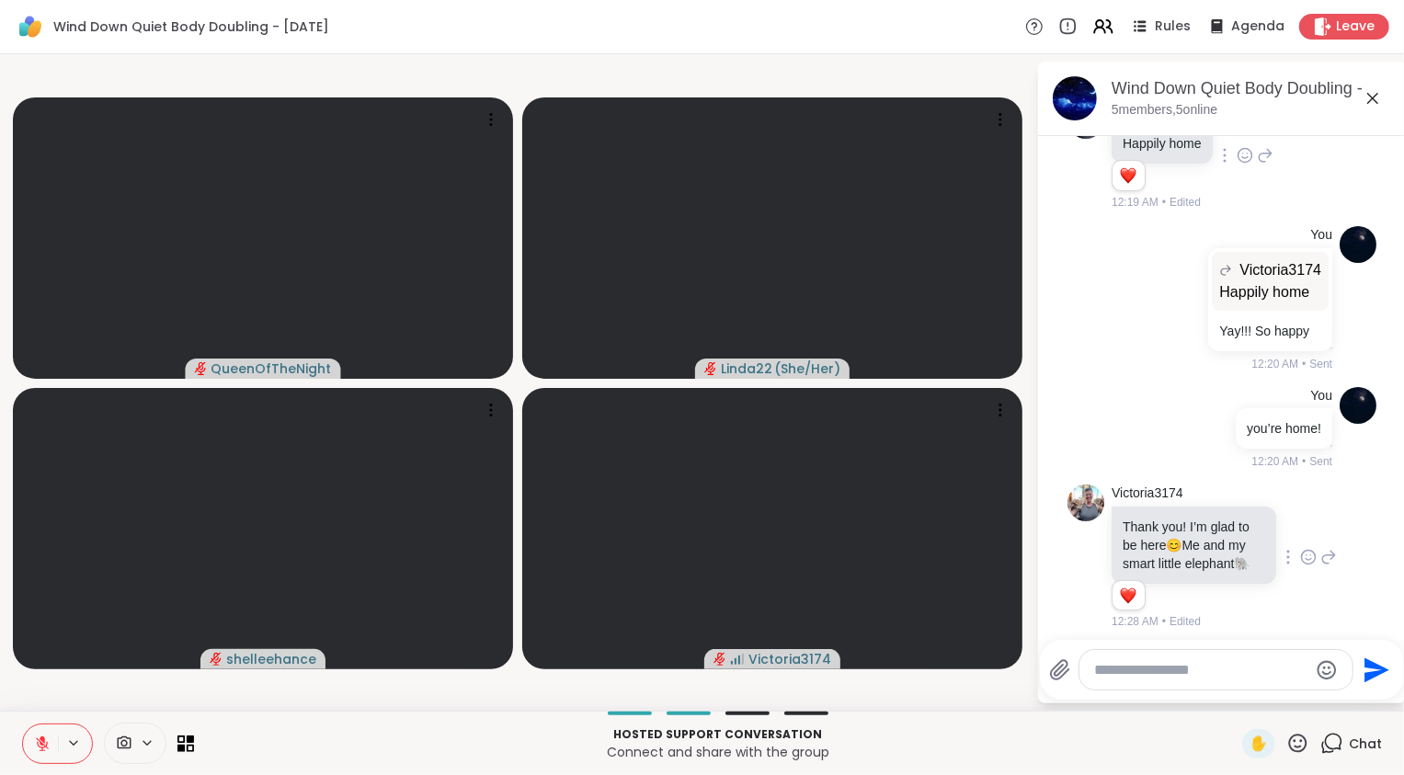
scroll to position [86, 0]
